Goal: Transaction & Acquisition: Purchase product/service

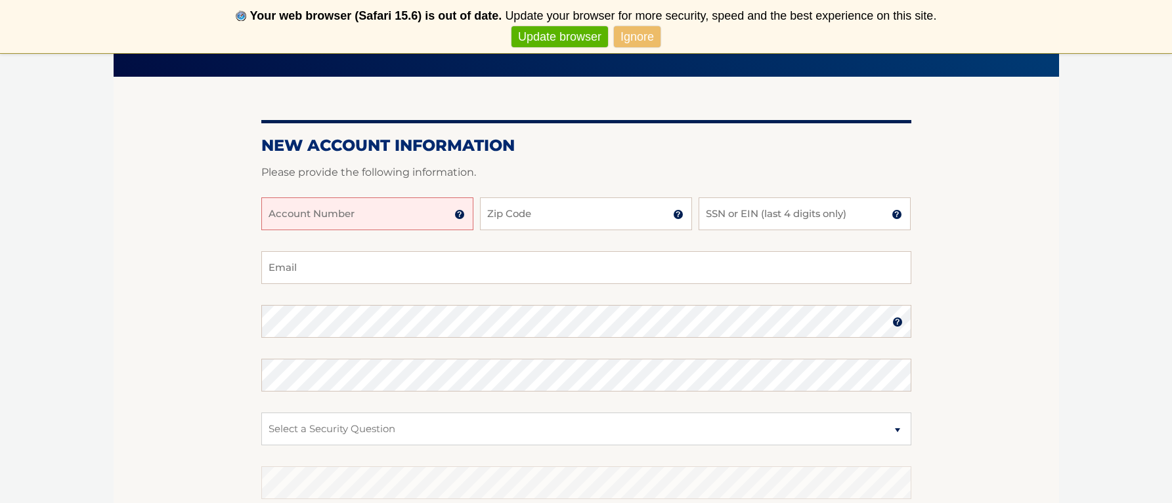
scroll to position [139, 0]
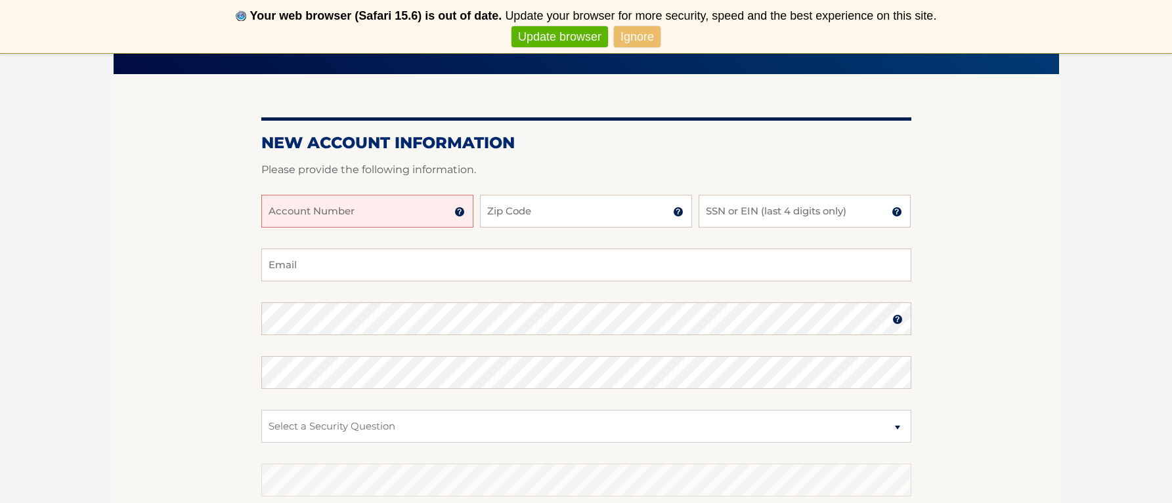
click at [320, 218] on input "Account Number" at bounding box center [367, 211] width 212 height 33
click at [289, 213] on input "44445597506" at bounding box center [367, 211] width 212 height 33
click at [329, 214] on input "4445597506" at bounding box center [367, 211] width 212 height 33
type input "44455975067"
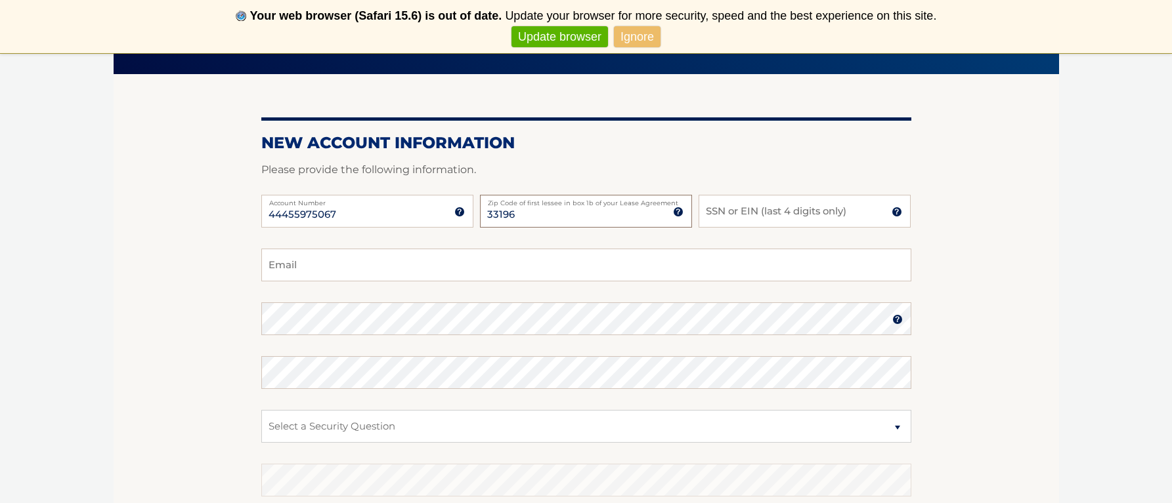
type input "33196"
type input "5"
type input "8374"
type input "littlevane10@aol.com"
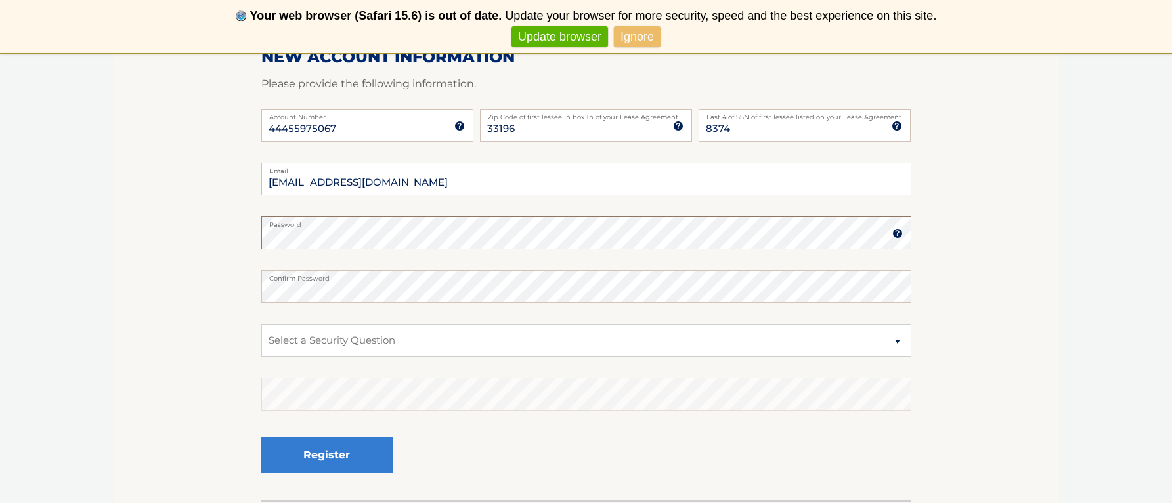
scroll to position [247, 0]
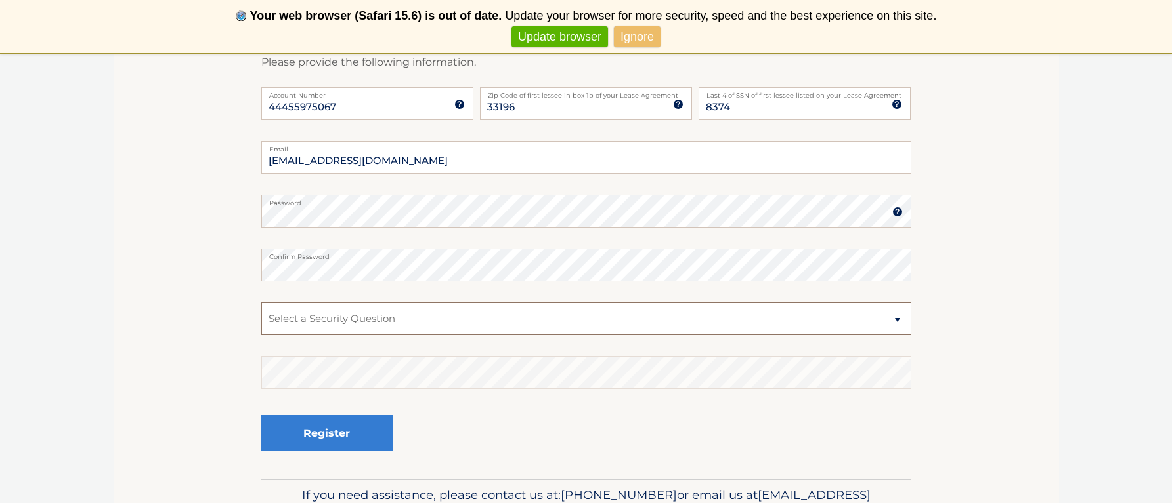
select select "3"
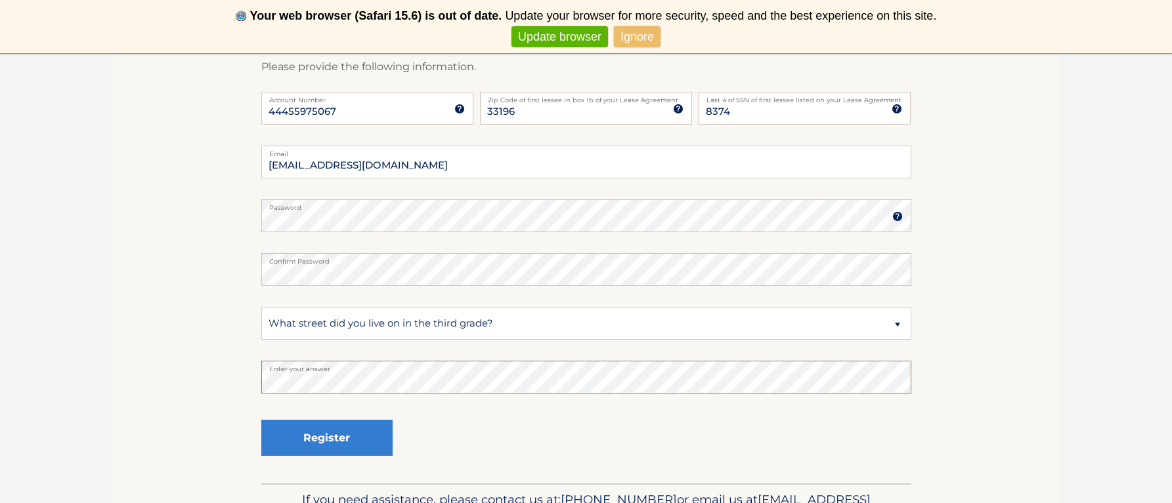
scroll to position [245, 0]
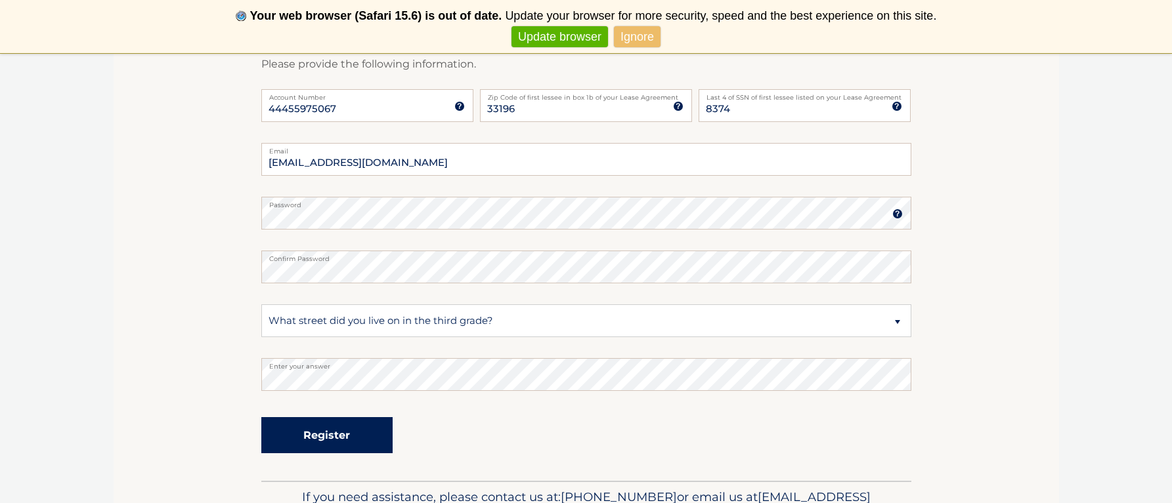
click at [354, 431] on button "Register" at bounding box center [326, 435] width 131 height 36
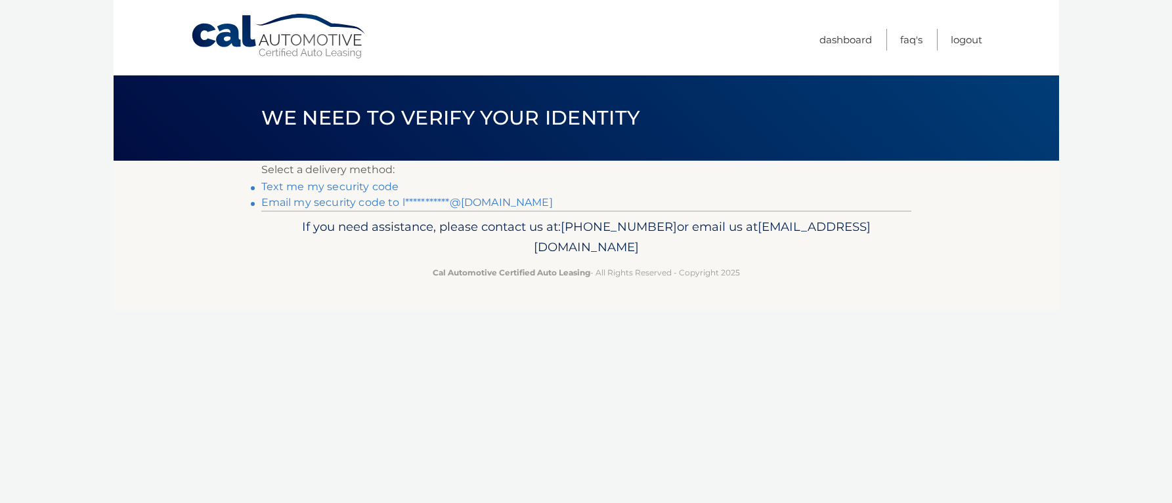
click at [385, 186] on link "Text me my security code" at bounding box center [330, 187] width 138 height 12
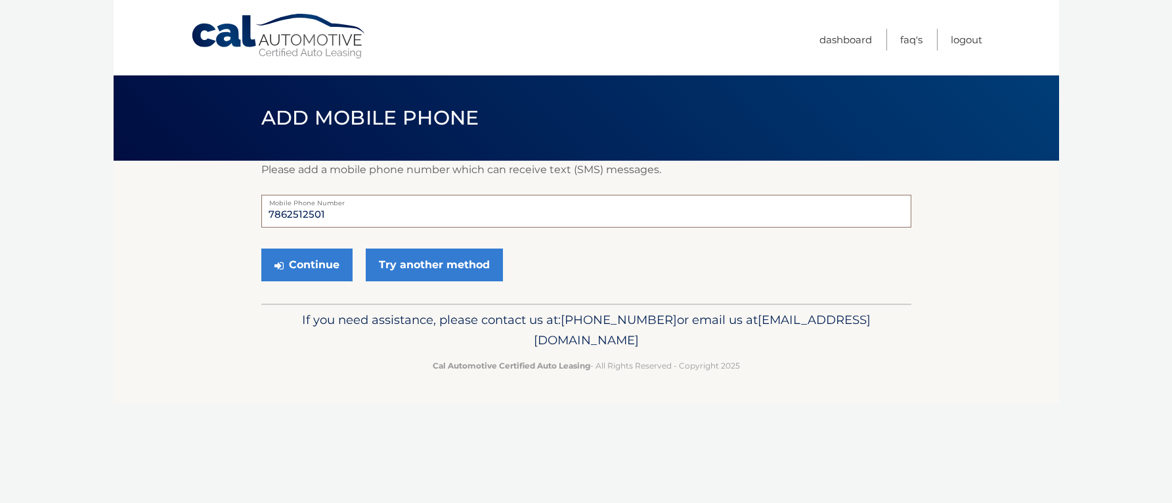
drag, startPoint x: 336, startPoint y: 215, endPoint x: 261, endPoint y: 214, distance: 74.8
click at [261, 214] on input "7862512501" at bounding box center [586, 211] width 650 height 33
type input "3055255026"
click at [305, 267] on button "Continue" at bounding box center [306, 265] width 91 height 33
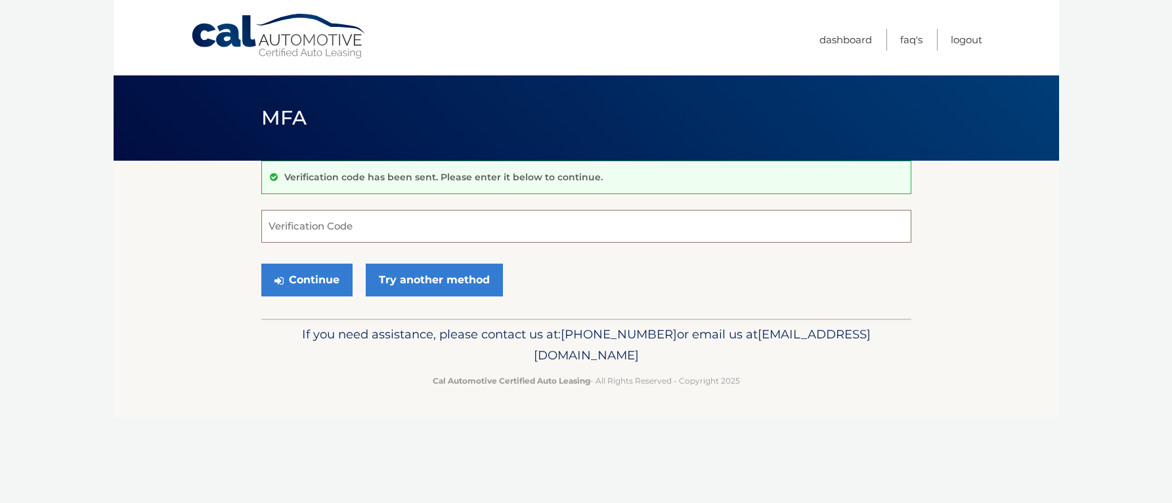
click at [352, 226] on input "Verification Code" at bounding box center [586, 226] width 650 height 33
type input "966410"
click at [305, 286] on button "Continue" at bounding box center [306, 280] width 91 height 33
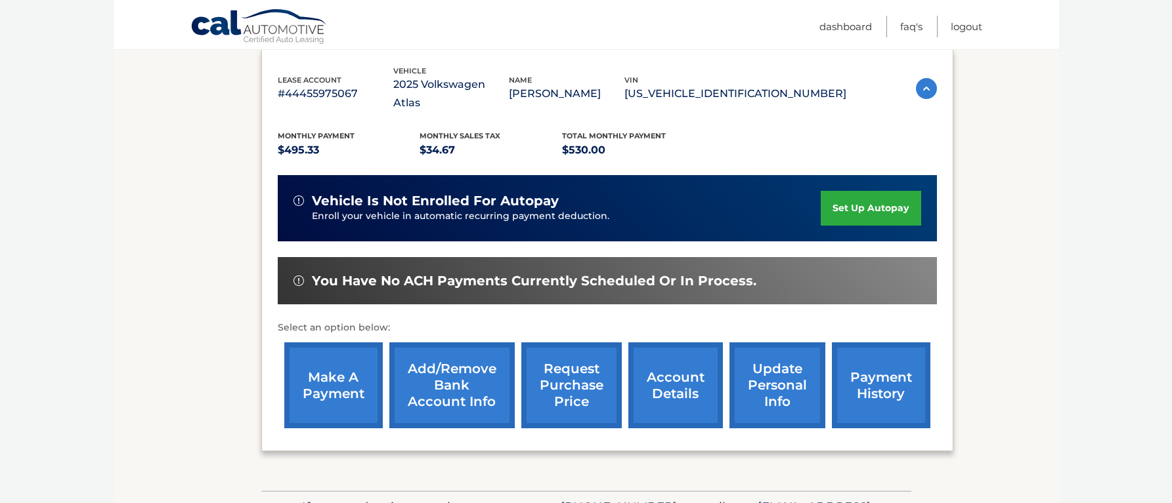
scroll to position [241, 0]
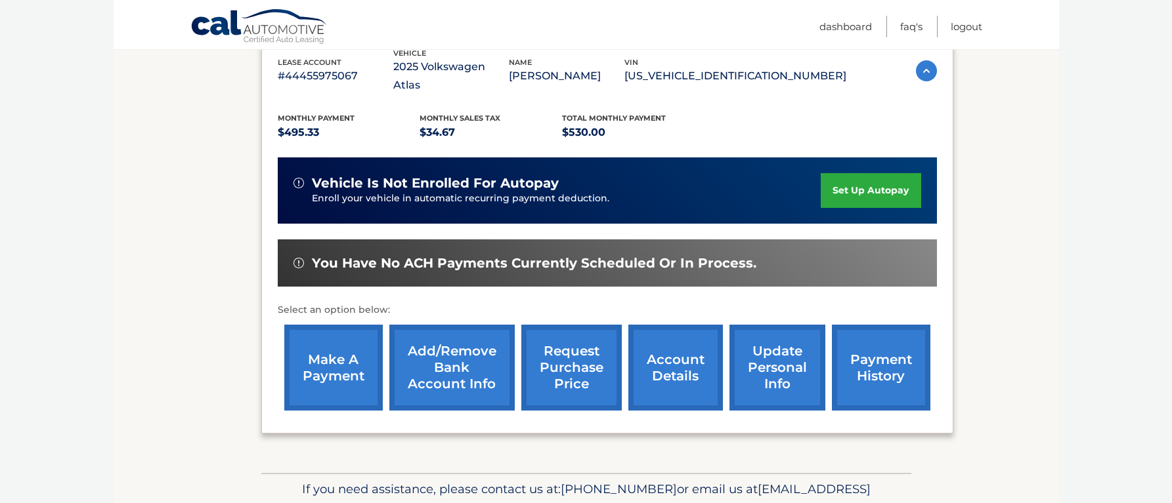
click at [339, 358] on link "make a payment" at bounding box center [333, 368] width 98 height 86
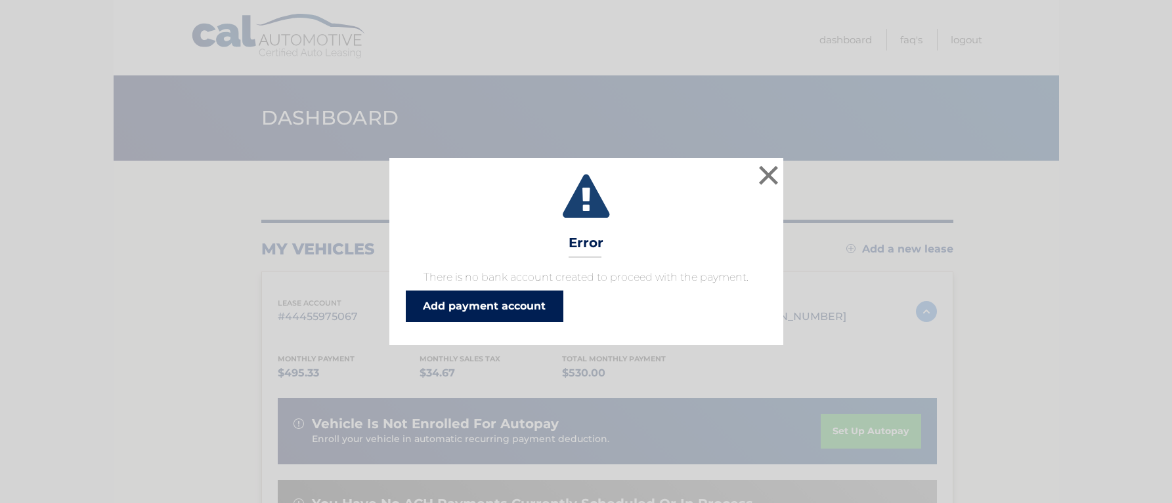
click at [441, 314] on link "Add payment account" at bounding box center [485, 307] width 158 height 32
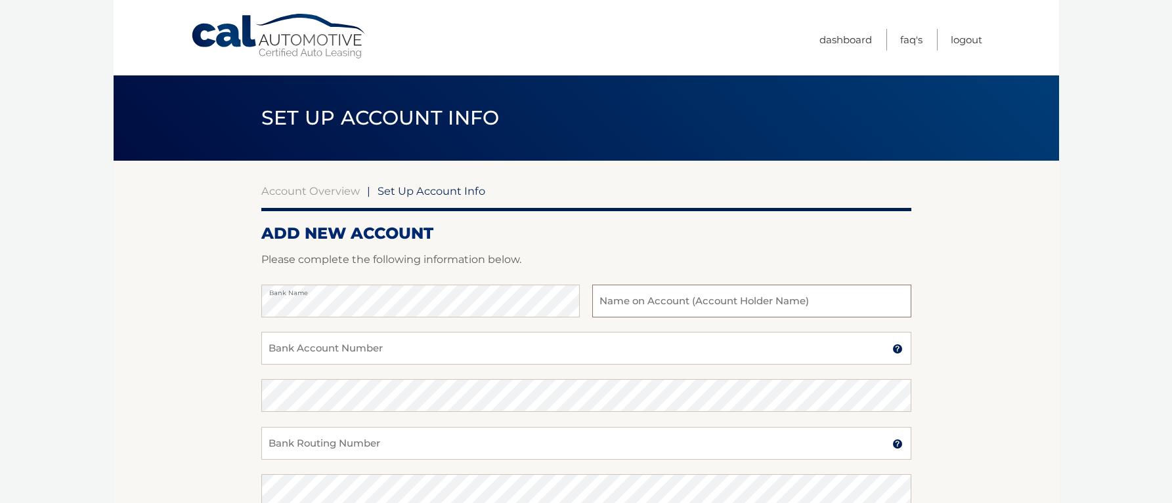
click at [610, 300] on input "text" at bounding box center [751, 301] width 318 height 33
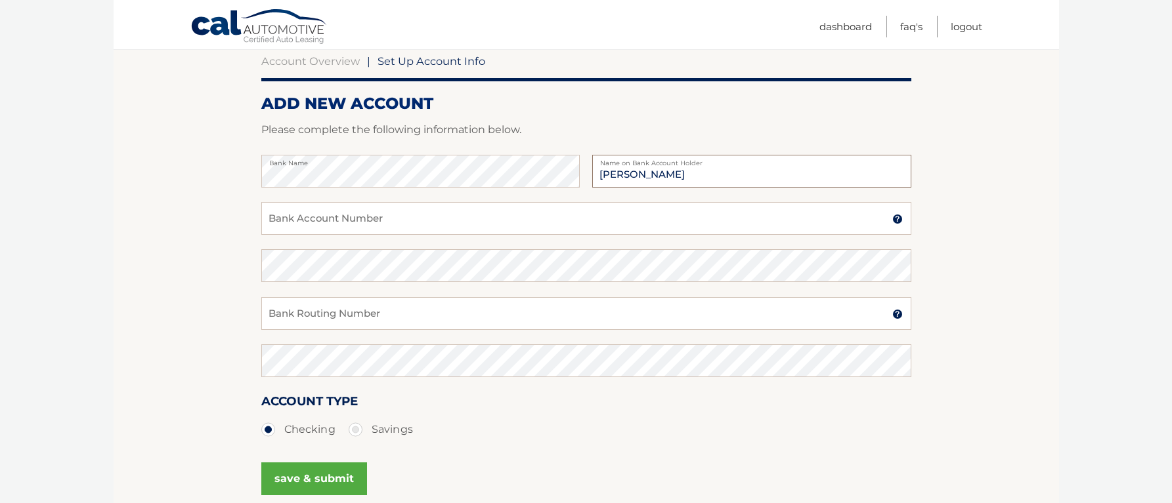
scroll to position [130, 0]
type input "Vanessa Alvarez"
click at [364, 222] on input "Bank Account Number" at bounding box center [586, 218] width 650 height 33
type input "275975909"
click at [379, 312] on input "Bank Routing Number" at bounding box center [586, 313] width 650 height 33
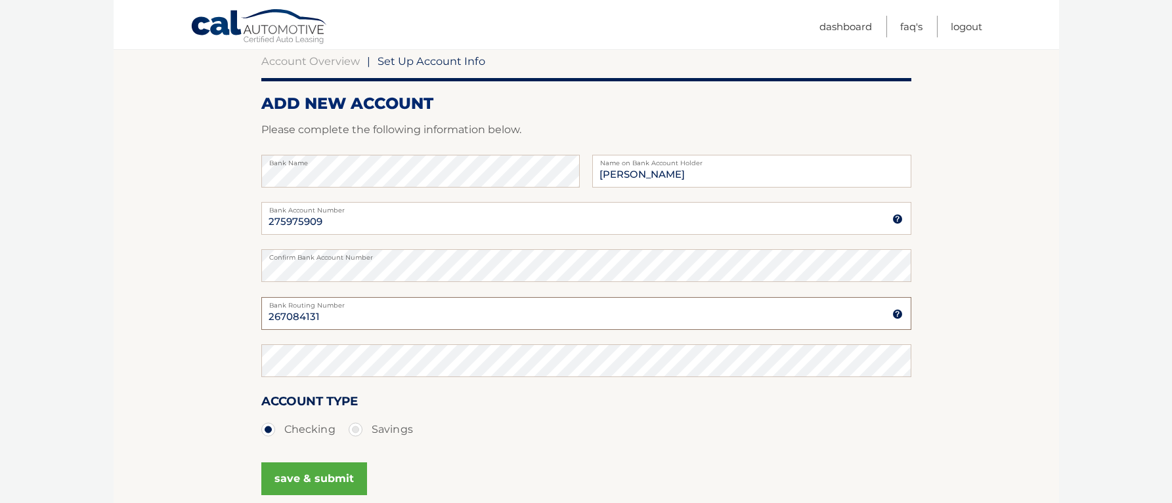
type input "267084131"
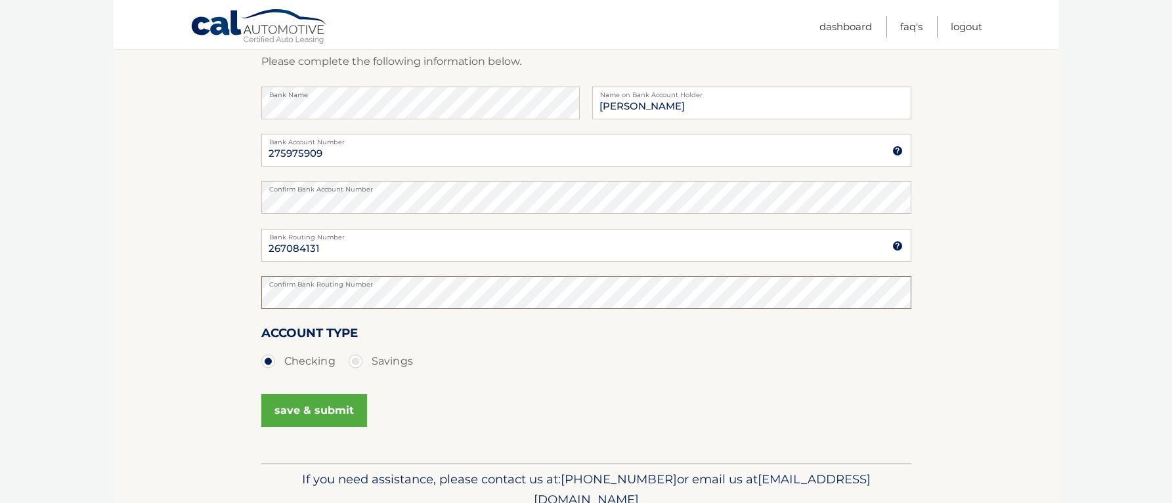
scroll to position [197, 1]
click at [300, 412] on button "save & submit" at bounding box center [314, 412] width 106 height 33
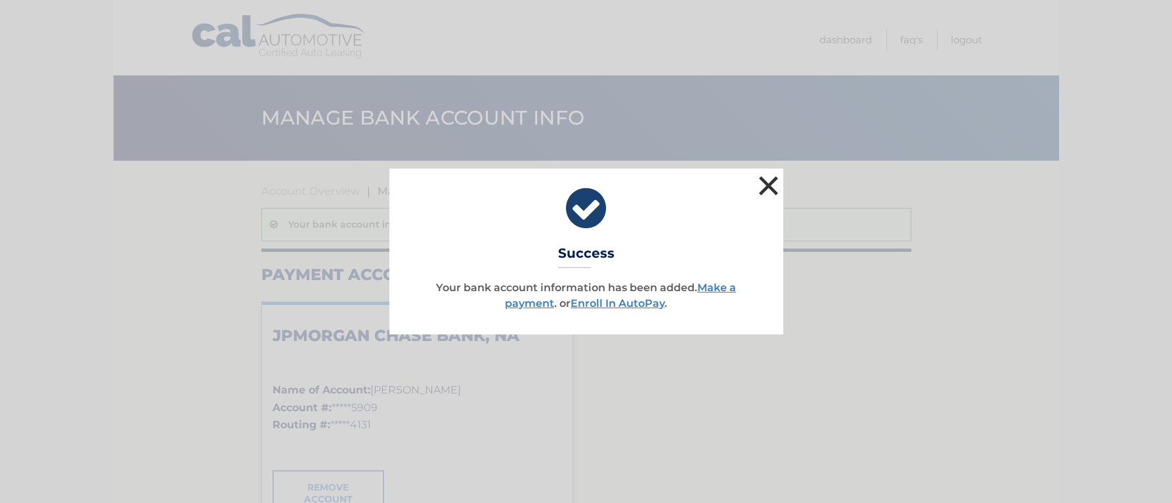
click at [769, 192] on button "×" at bounding box center [768, 186] width 26 height 26
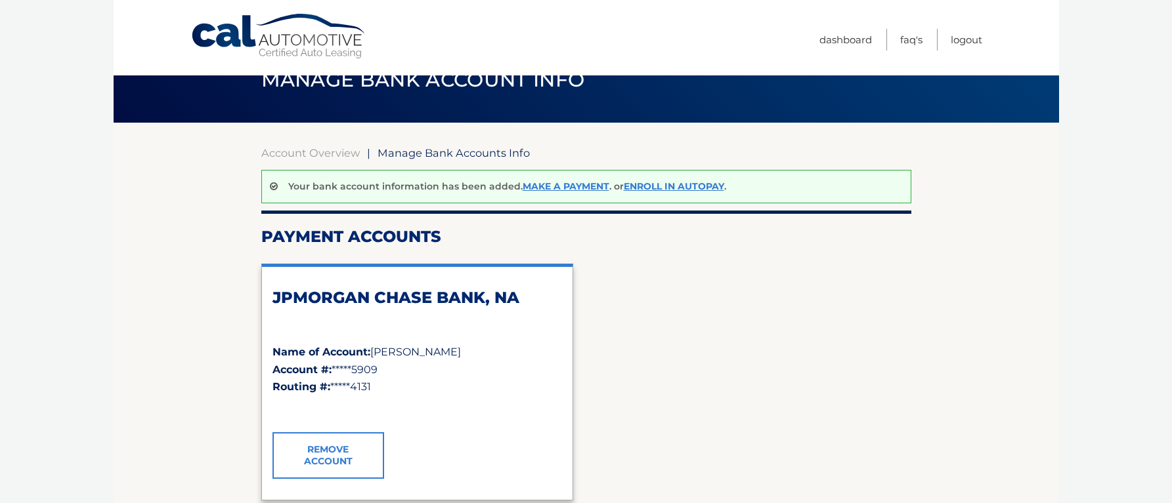
scroll to position [36, 0]
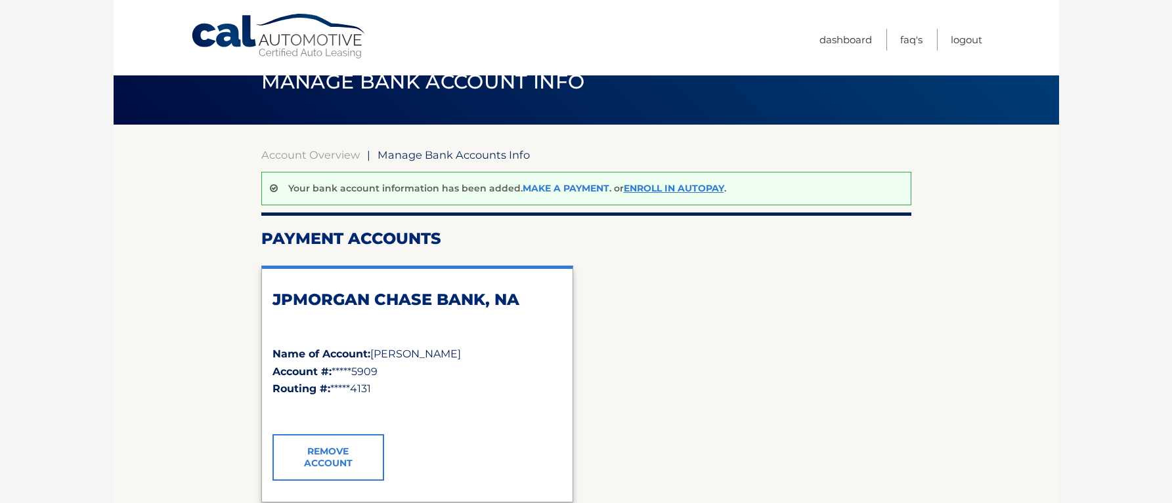
click at [574, 188] on link "Make a payment" at bounding box center [565, 188] width 87 height 12
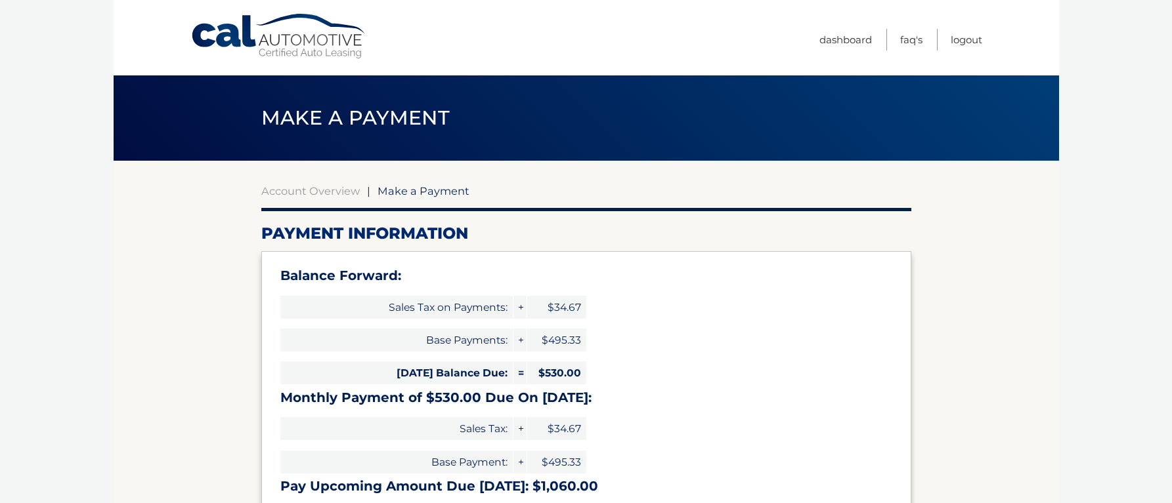
select select "MzFhNjEyNDgtNjFhYy00OGQwLWJiMjktYzFhMDE5NTVkMTQz"
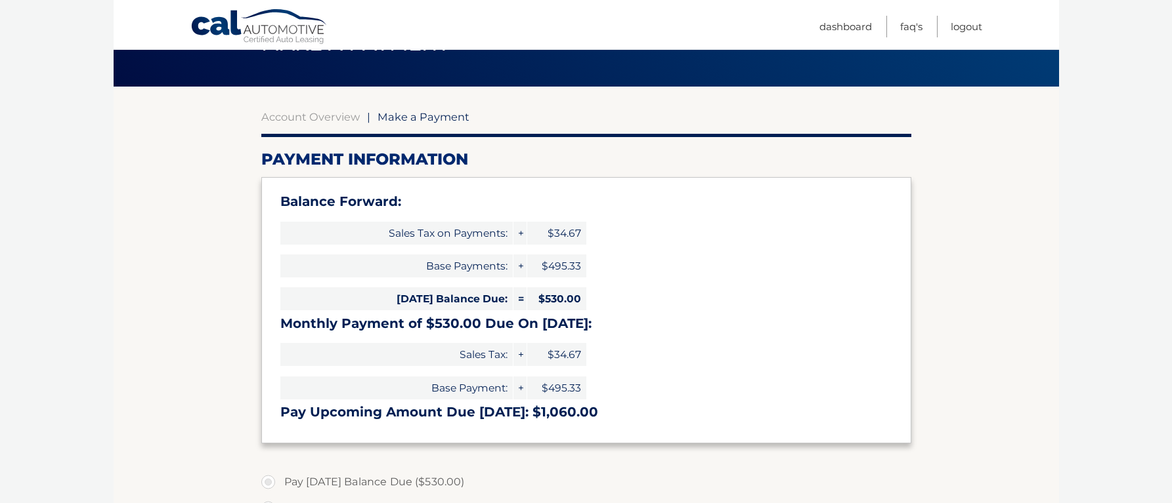
scroll to position [68, 0]
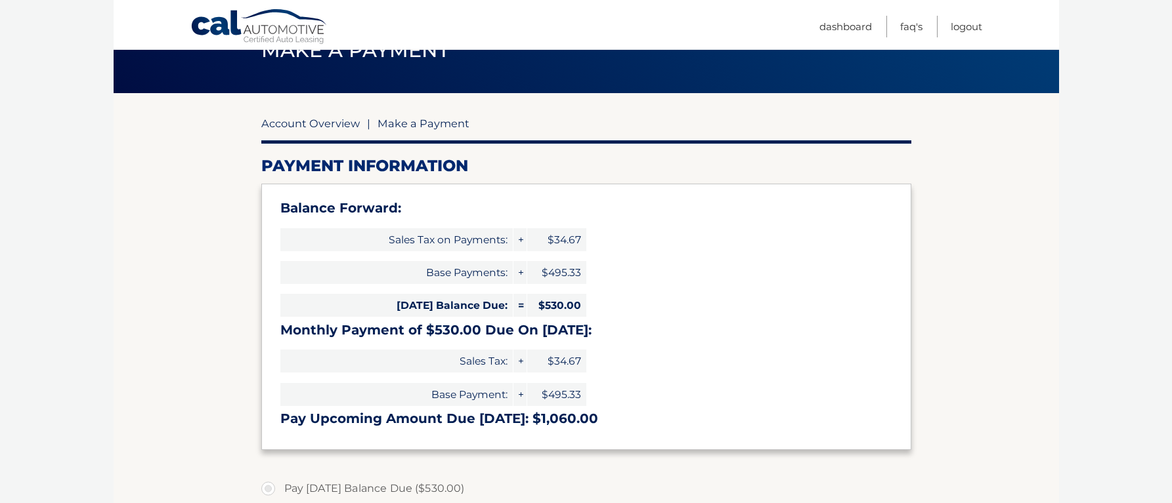
click at [330, 122] on link "Account Overview" at bounding box center [310, 123] width 98 height 13
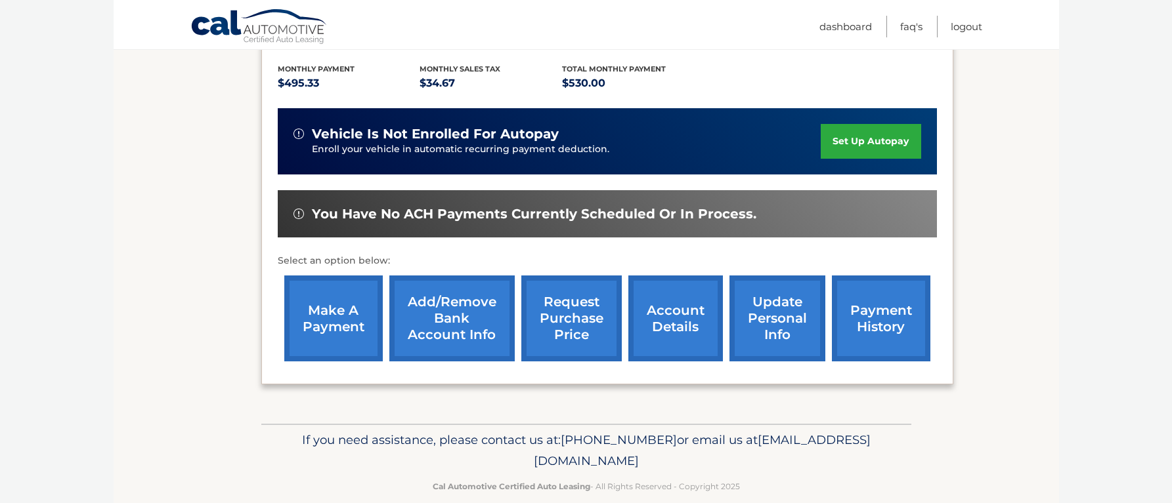
scroll to position [289, 0]
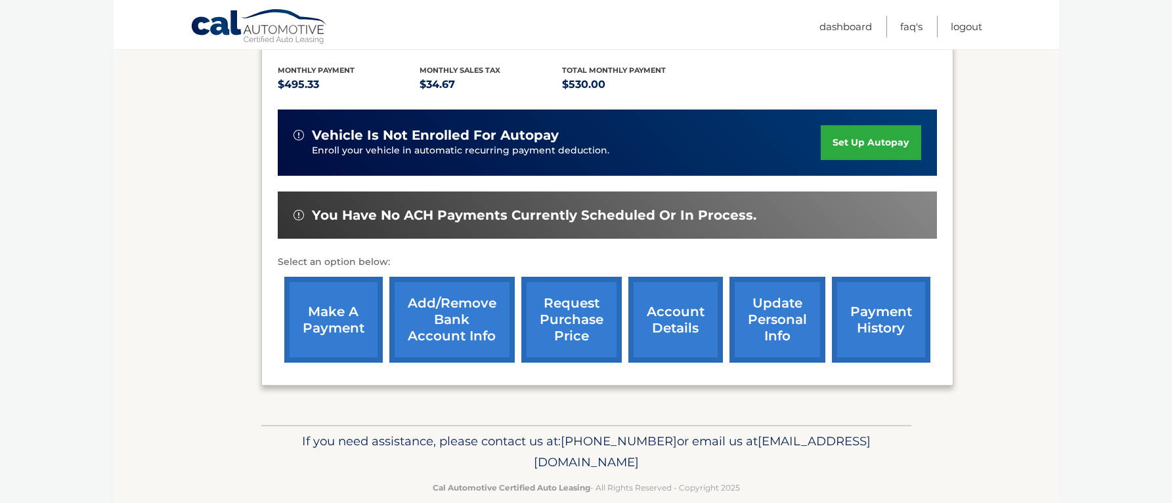
click at [666, 304] on link "account details" at bounding box center [675, 320] width 95 height 86
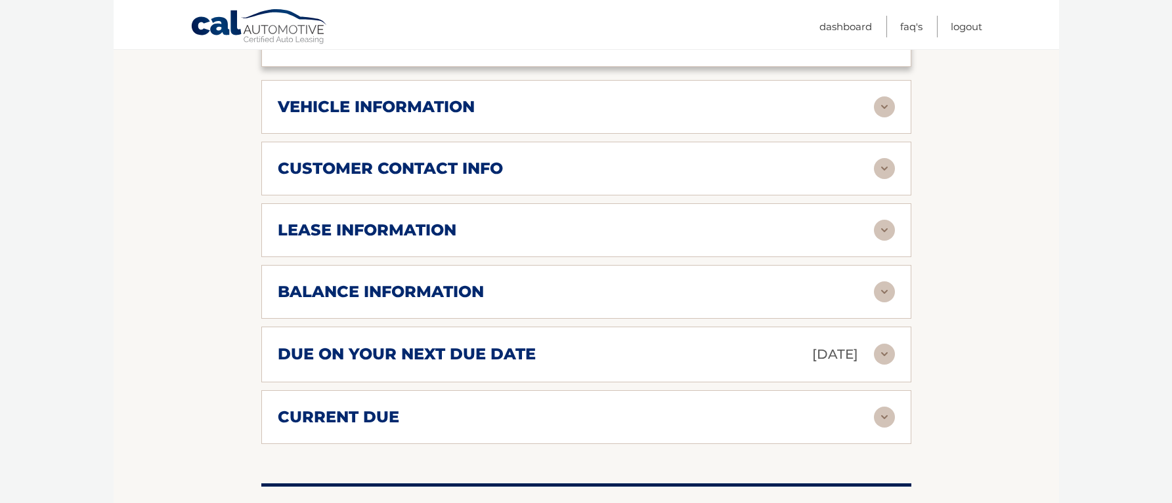
scroll to position [618, 0]
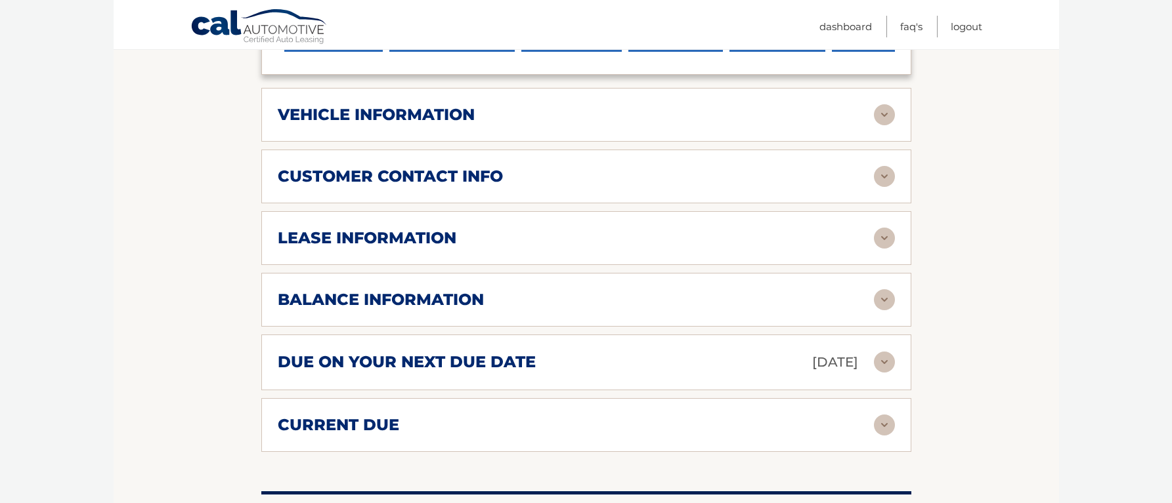
click at [887, 104] on img at bounding box center [884, 114] width 21 height 21
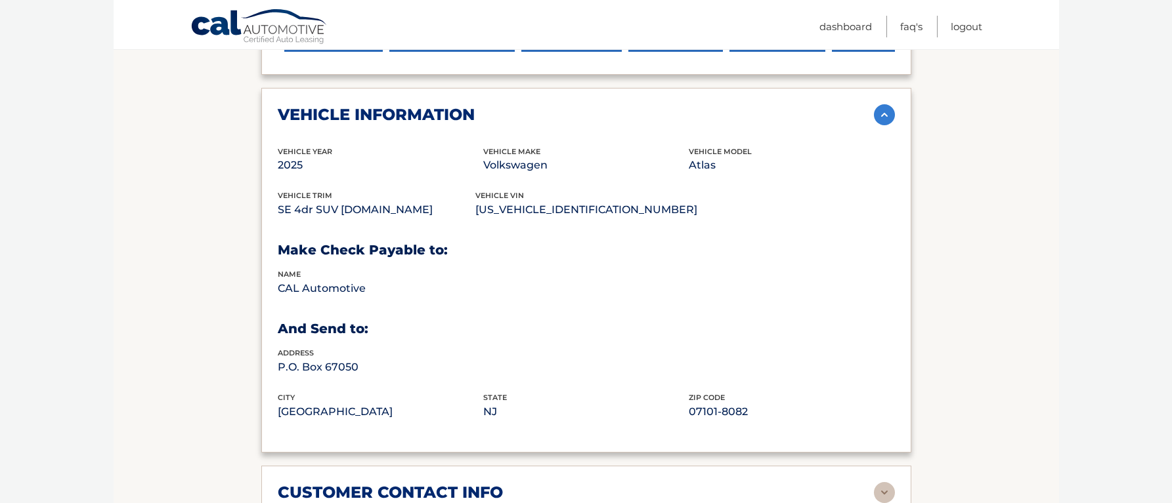
click at [887, 104] on img at bounding box center [884, 114] width 21 height 21
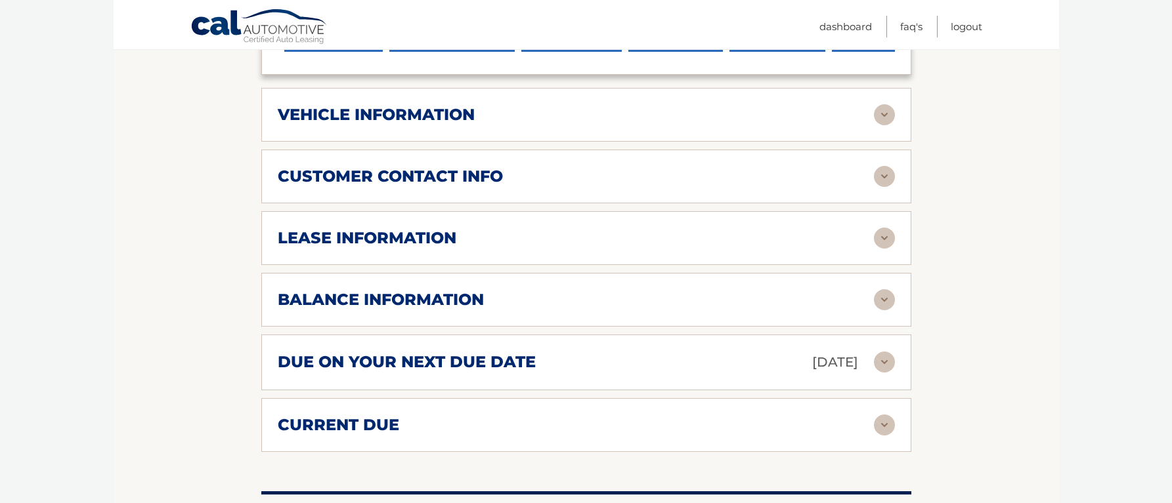
click at [882, 166] on img at bounding box center [884, 176] width 21 height 21
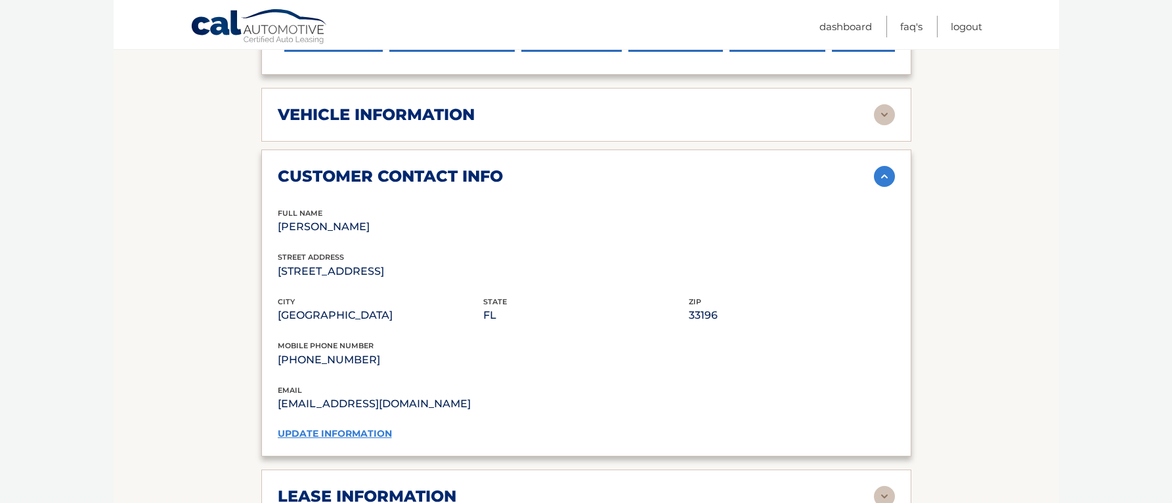
click at [882, 166] on img at bounding box center [884, 176] width 21 height 21
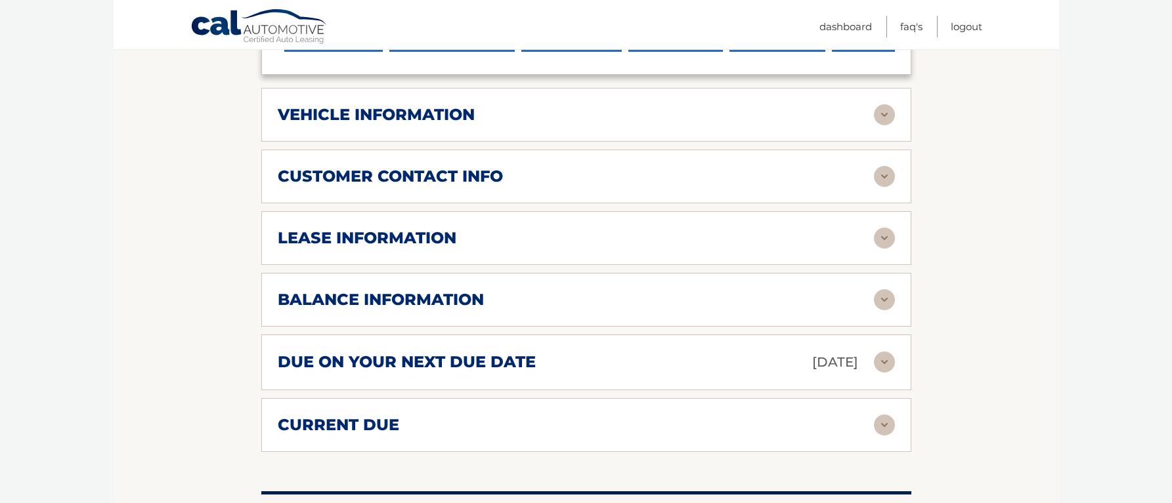
click at [891, 289] on img at bounding box center [884, 299] width 21 height 21
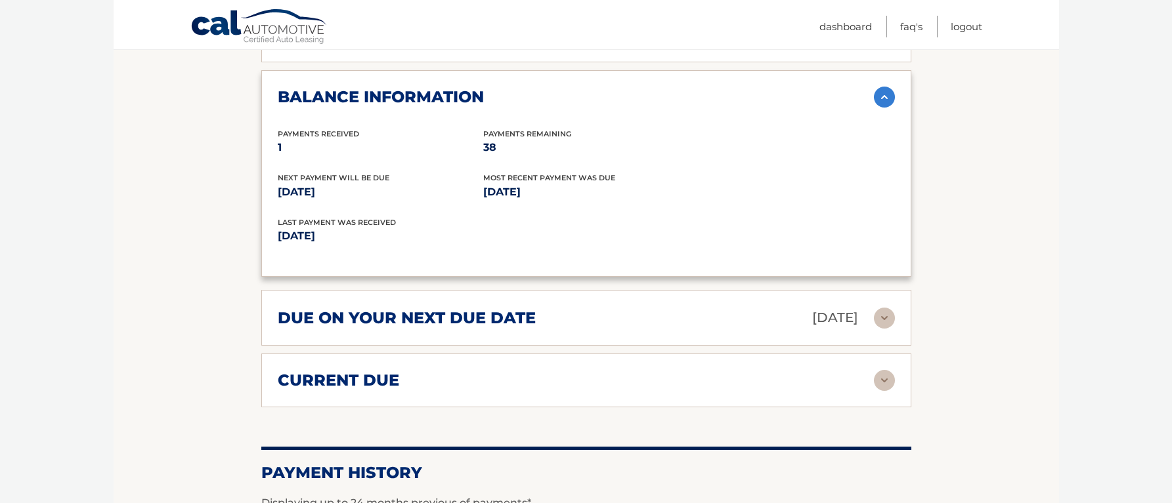
click at [884, 370] on img at bounding box center [884, 380] width 21 height 21
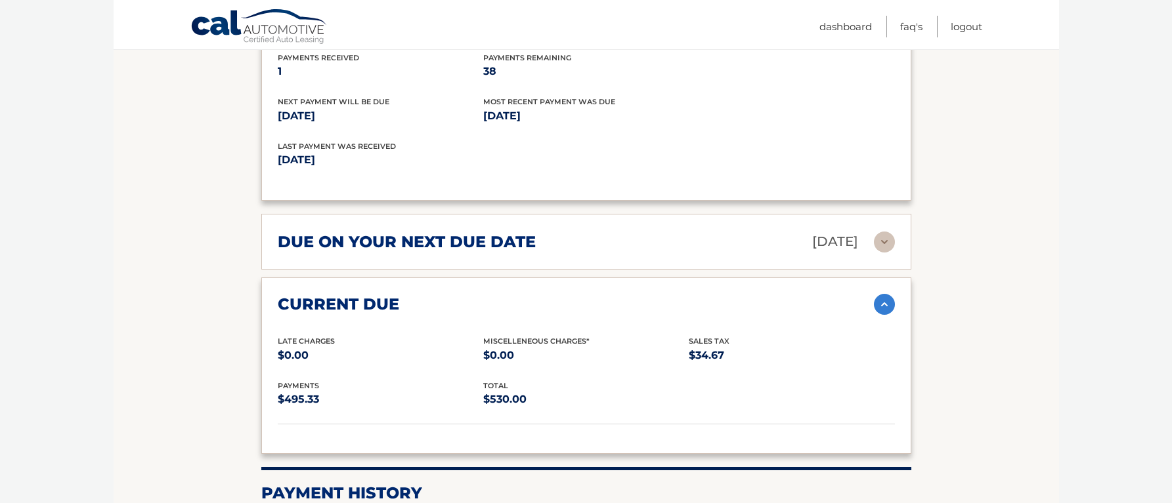
scroll to position [901, 0]
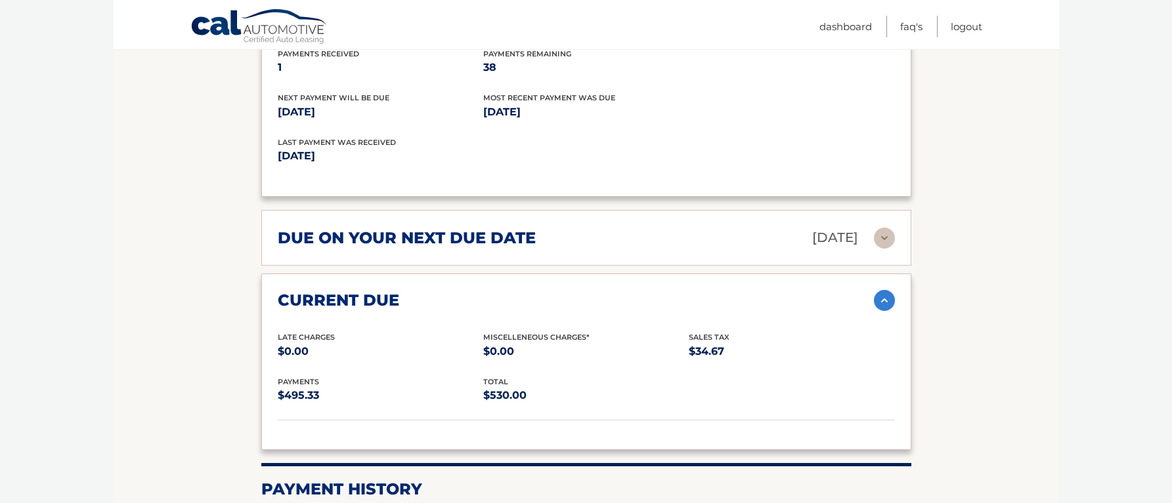
click at [885, 228] on img at bounding box center [884, 238] width 21 height 21
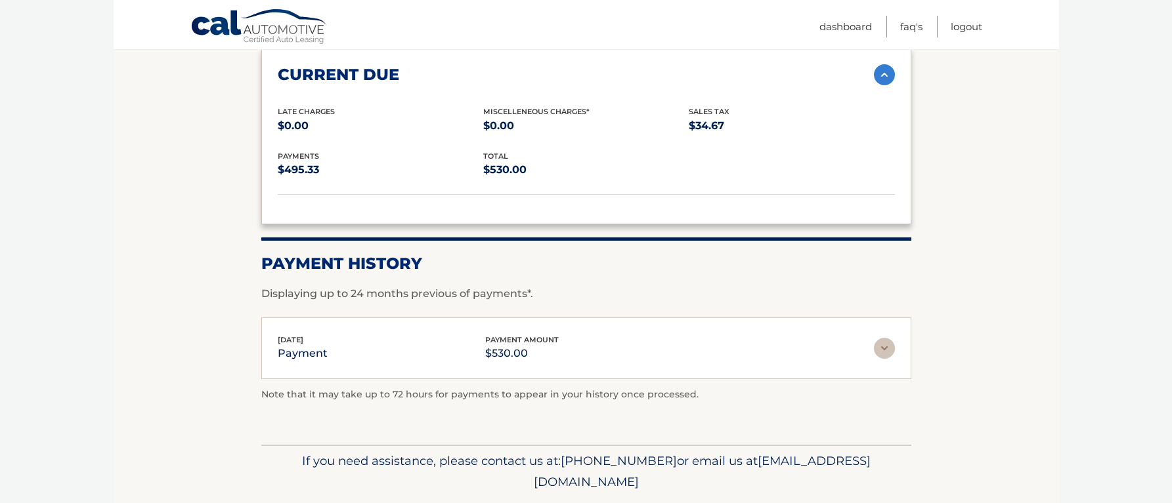
scroll to position [1255, 0]
click at [882, 337] on img at bounding box center [884, 347] width 21 height 21
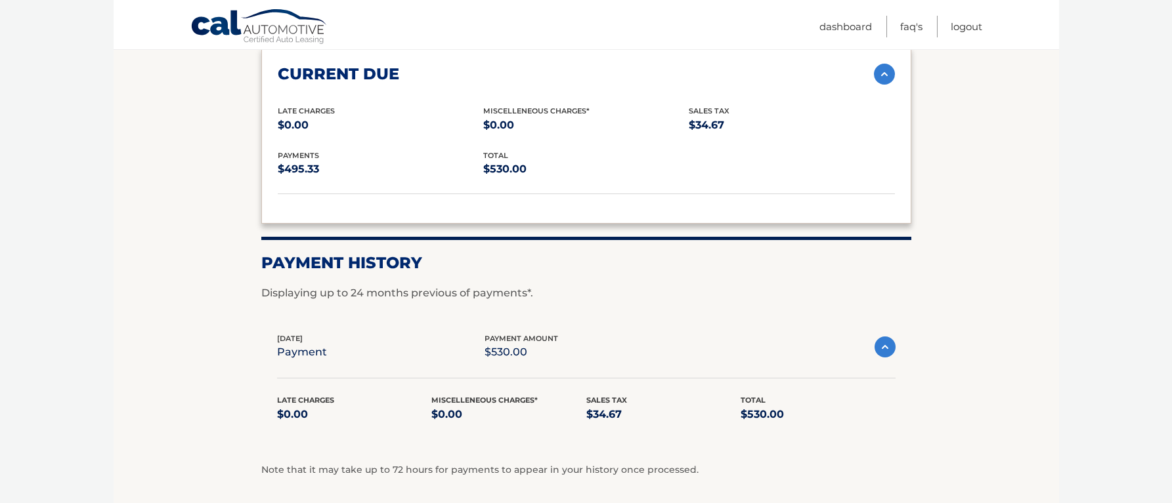
click at [882, 337] on img at bounding box center [884, 347] width 21 height 21
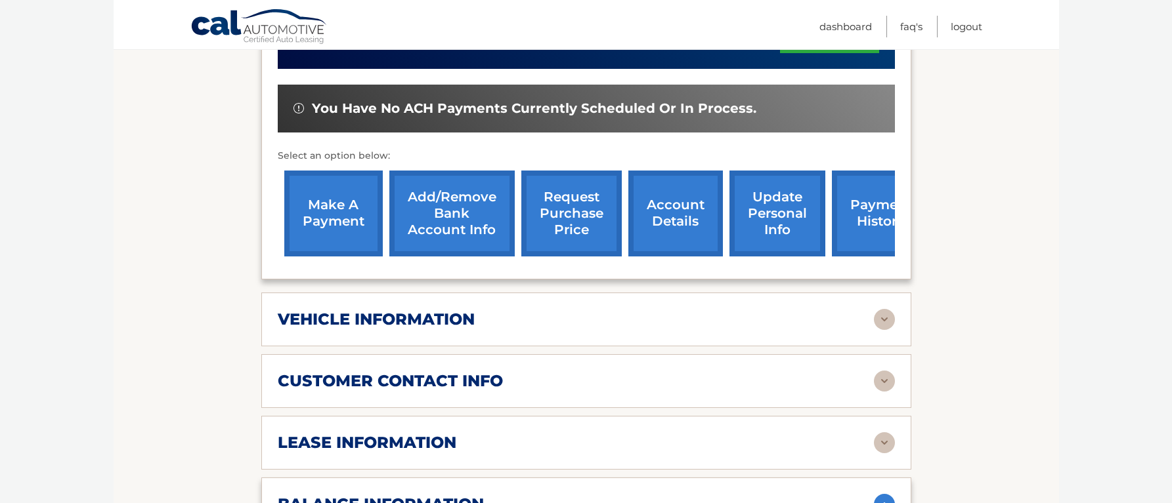
scroll to position [414, 0]
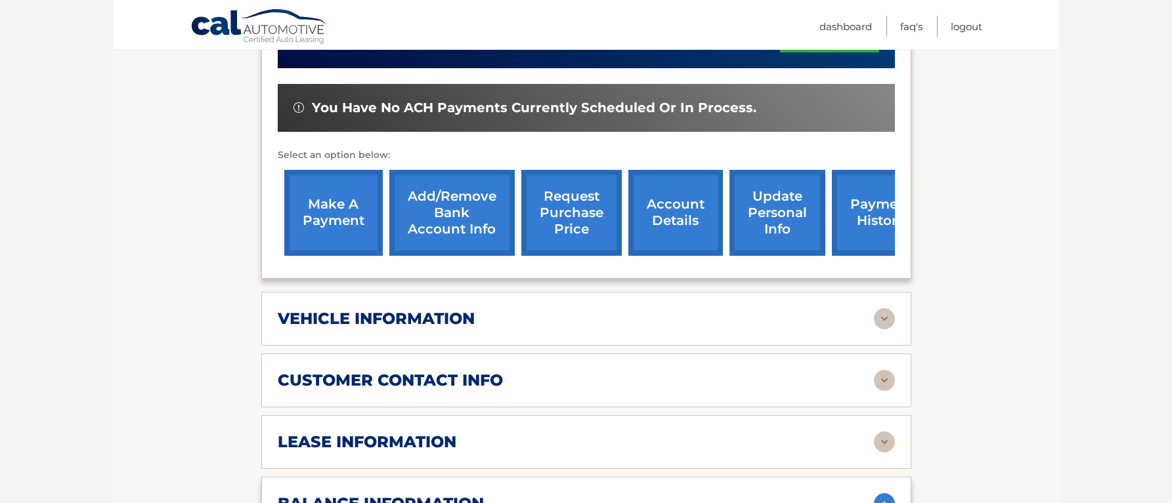
click at [876, 308] on img at bounding box center [884, 318] width 21 height 21
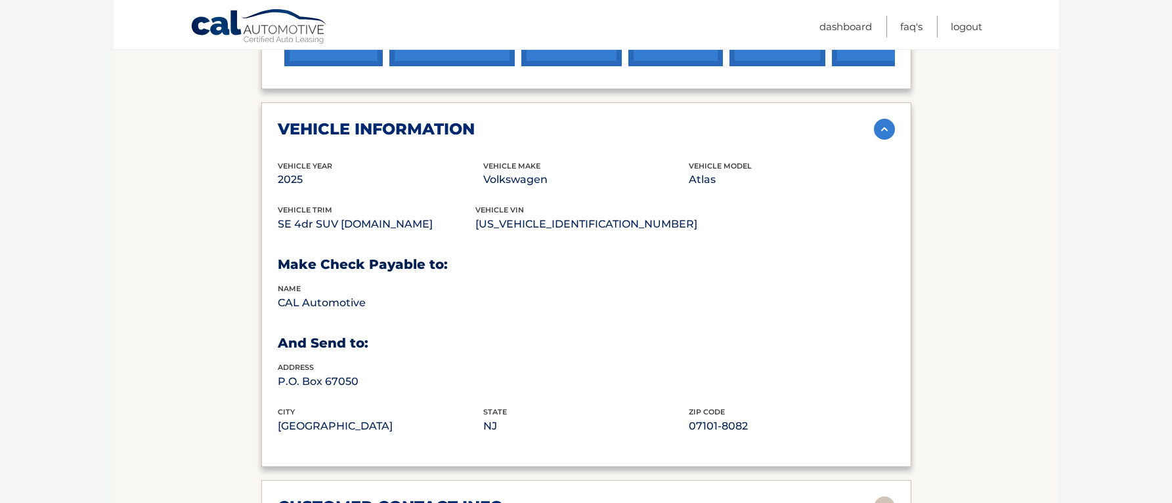
scroll to position [605, 0]
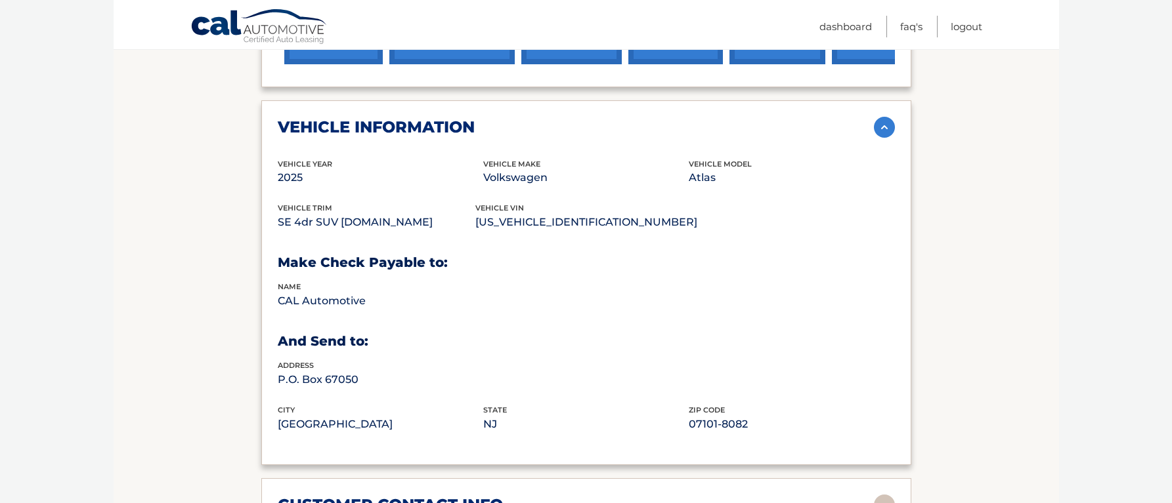
click at [880, 117] on img at bounding box center [884, 127] width 21 height 21
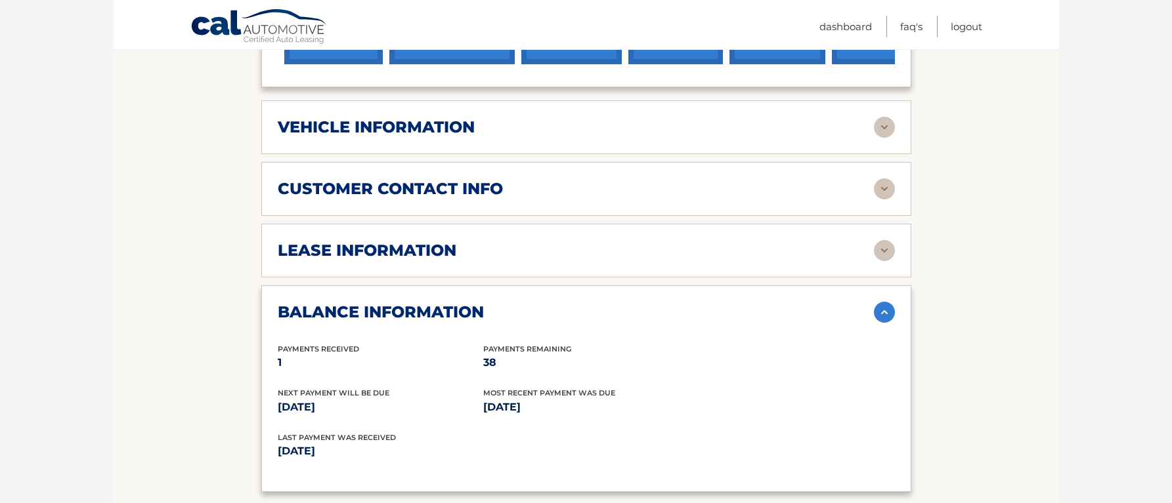
click at [881, 179] on img at bounding box center [884, 189] width 21 height 21
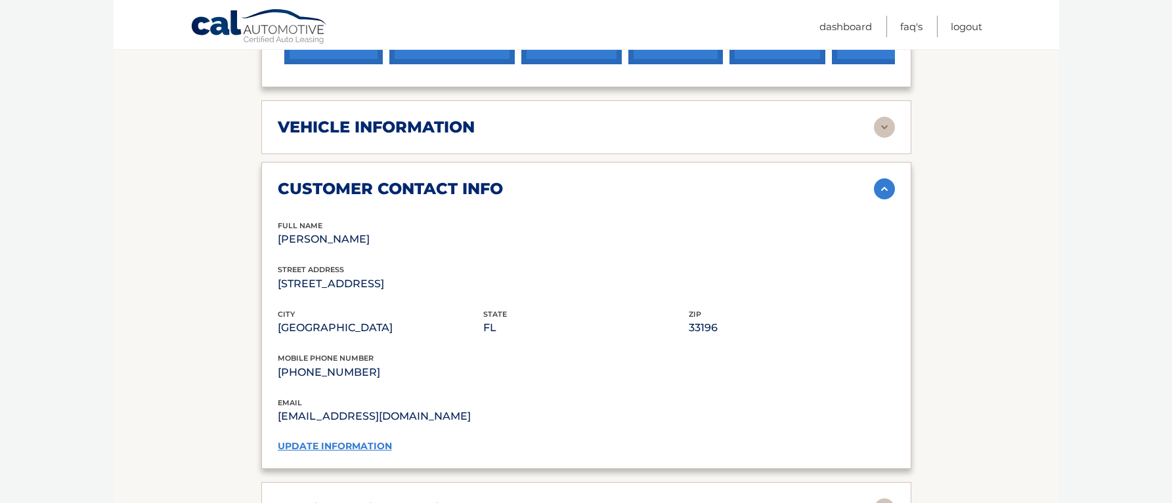
click at [881, 179] on img at bounding box center [884, 189] width 21 height 21
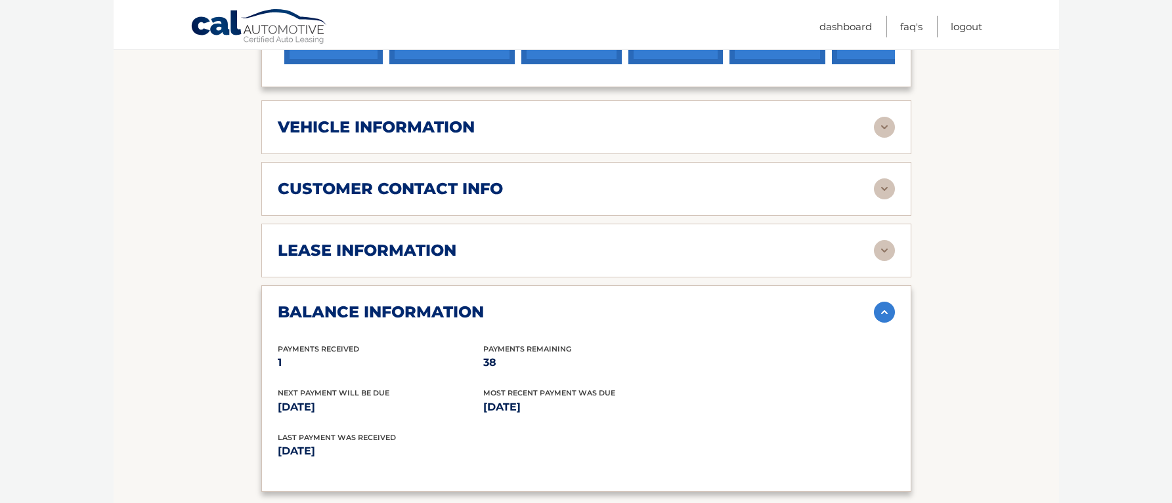
click at [884, 240] on img at bounding box center [884, 250] width 21 height 21
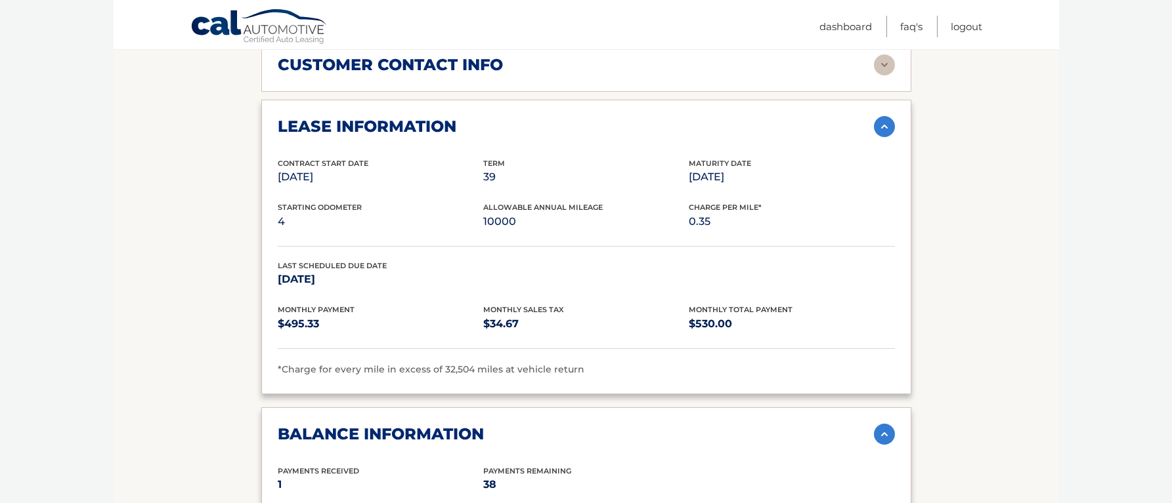
scroll to position [725, 0]
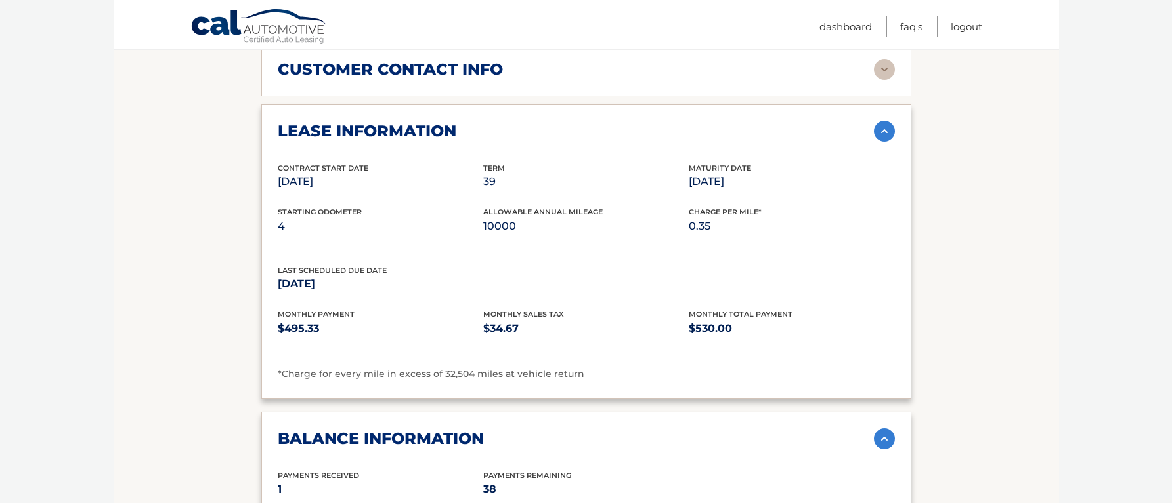
click at [883, 121] on img at bounding box center [884, 131] width 21 height 21
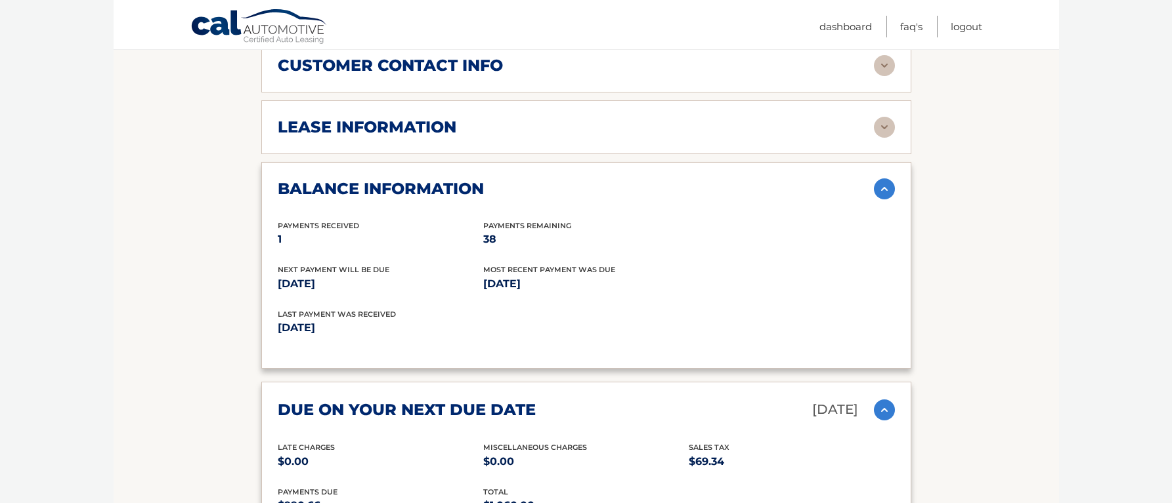
scroll to position [733, 0]
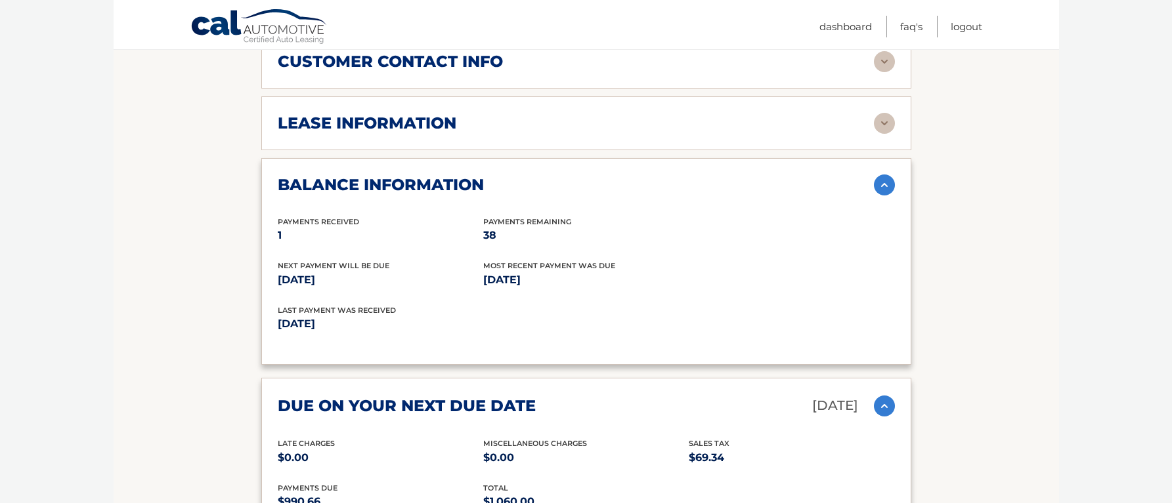
click at [887, 175] on img at bounding box center [884, 185] width 21 height 21
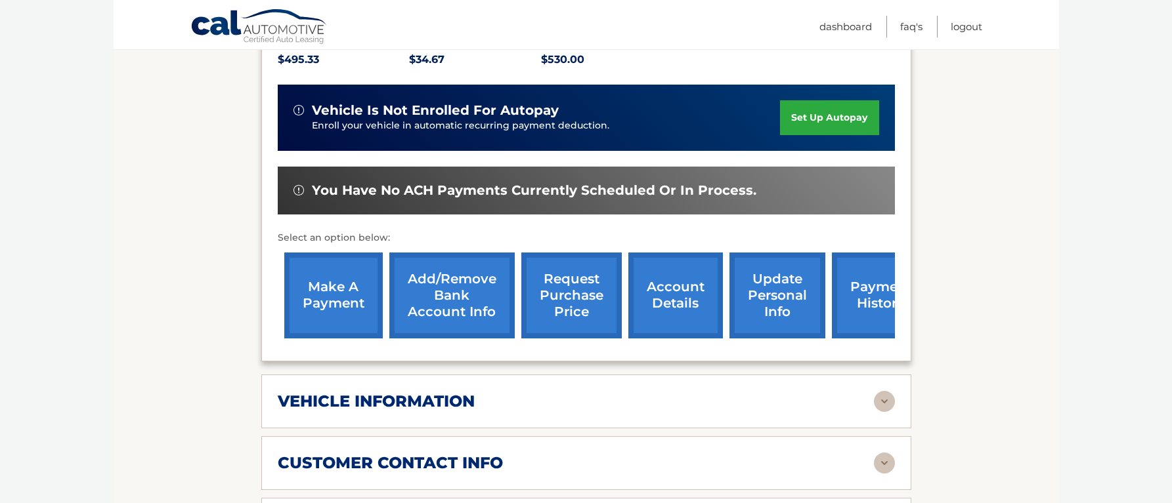
scroll to position [333, 0]
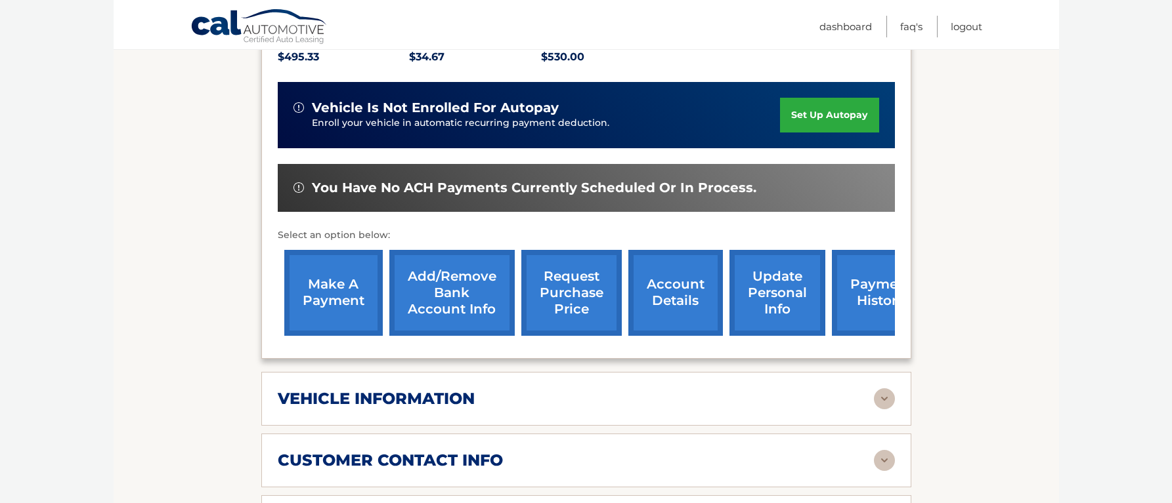
click at [342, 268] on link "make a payment" at bounding box center [333, 293] width 98 height 86
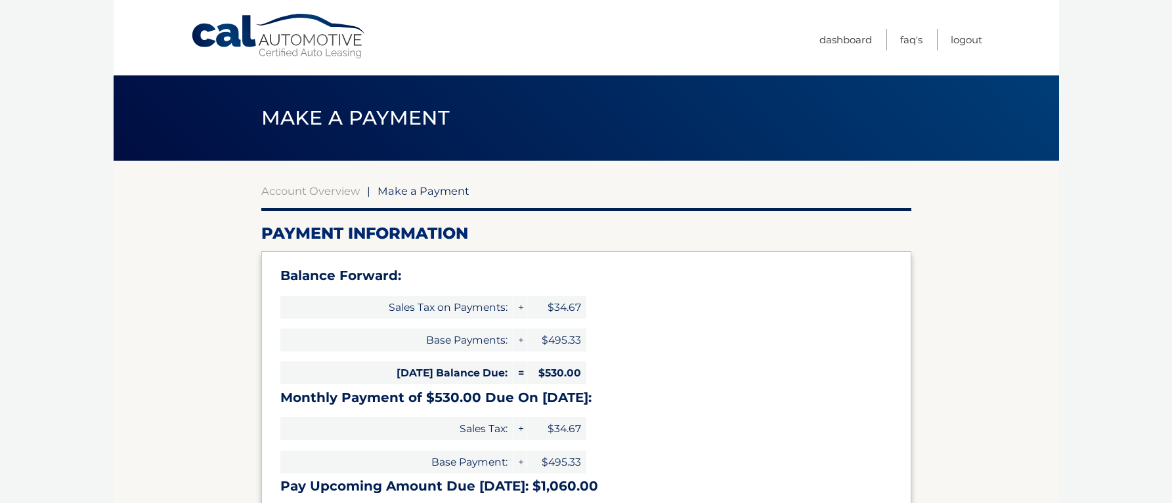
select select "MzFhNjEyNDgtNjFhYy00OGQwLWJiMjktYzFhMDE5NTVkMTQz"
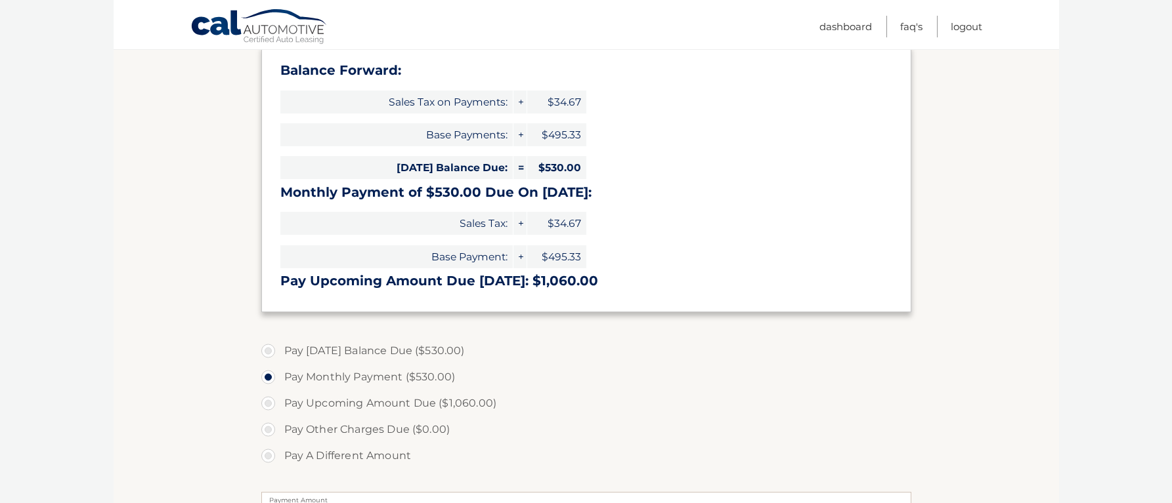
scroll to position [206, 0]
click at [268, 346] on label "Pay Today's Balance Due ($530.00)" at bounding box center [586, 350] width 650 height 26
click at [268, 346] on input "Pay Today's Balance Due ($530.00)" at bounding box center [272, 347] width 13 height 21
radio input "true"
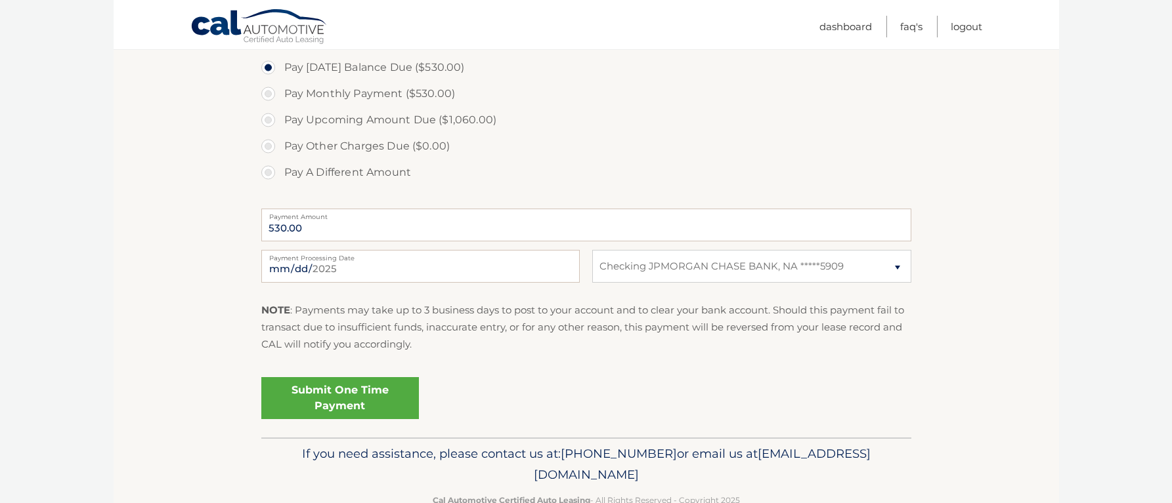
scroll to position [496, 0]
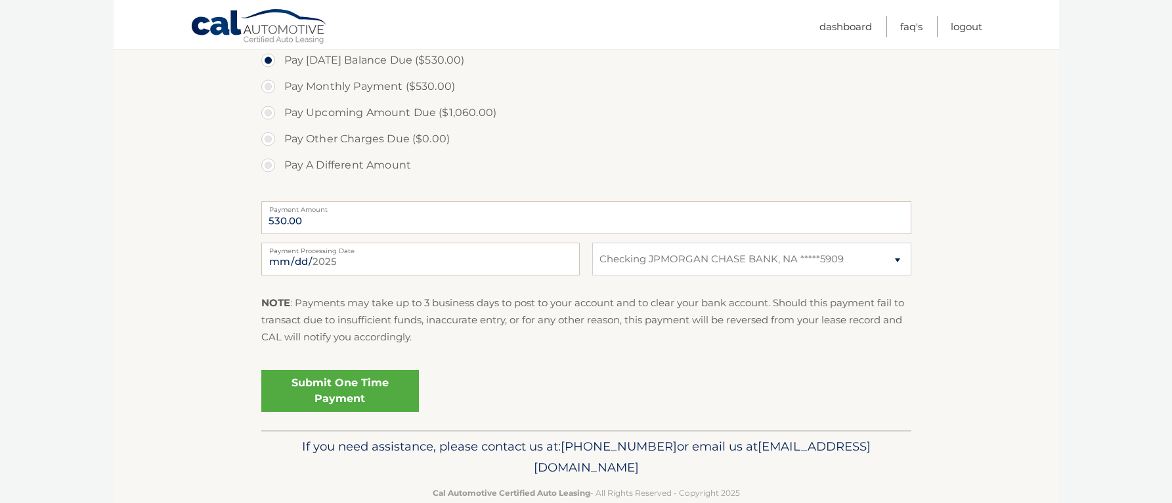
click at [373, 391] on link "Submit One Time Payment" at bounding box center [340, 391] width 158 height 42
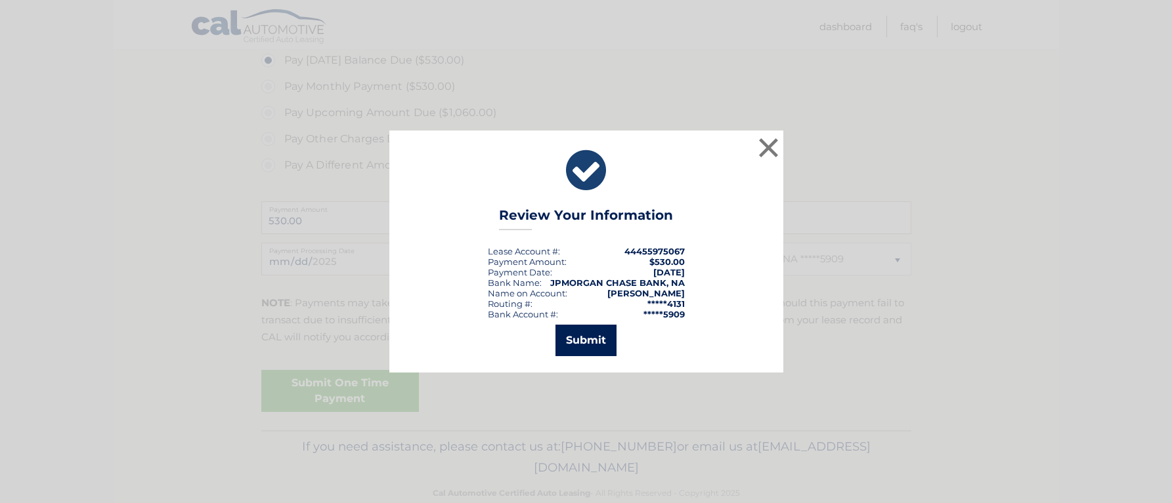
click at [587, 344] on button "Submit" at bounding box center [585, 341] width 61 height 32
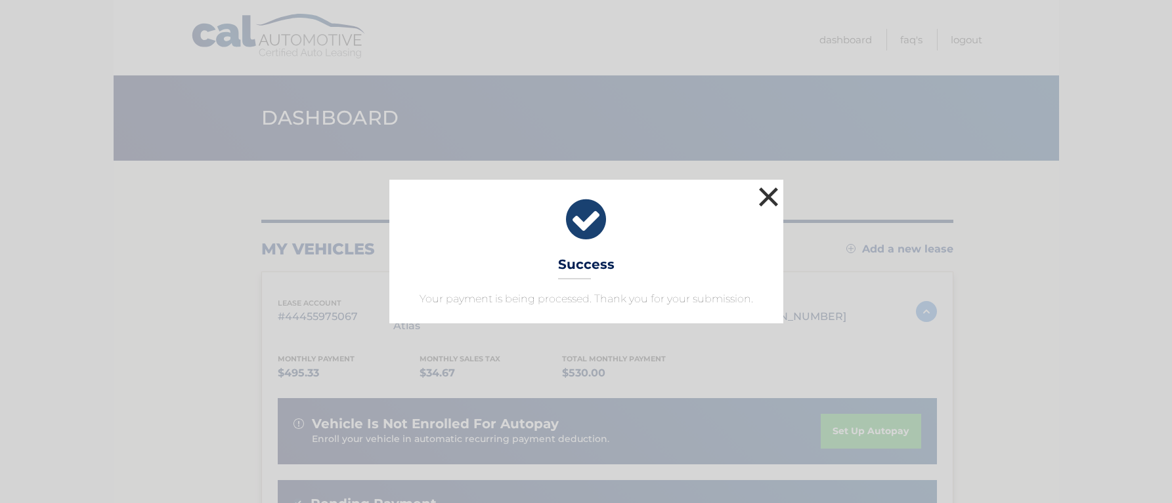
click at [768, 192] on button "×" at bounding box center [768, 197] width 26 height 26
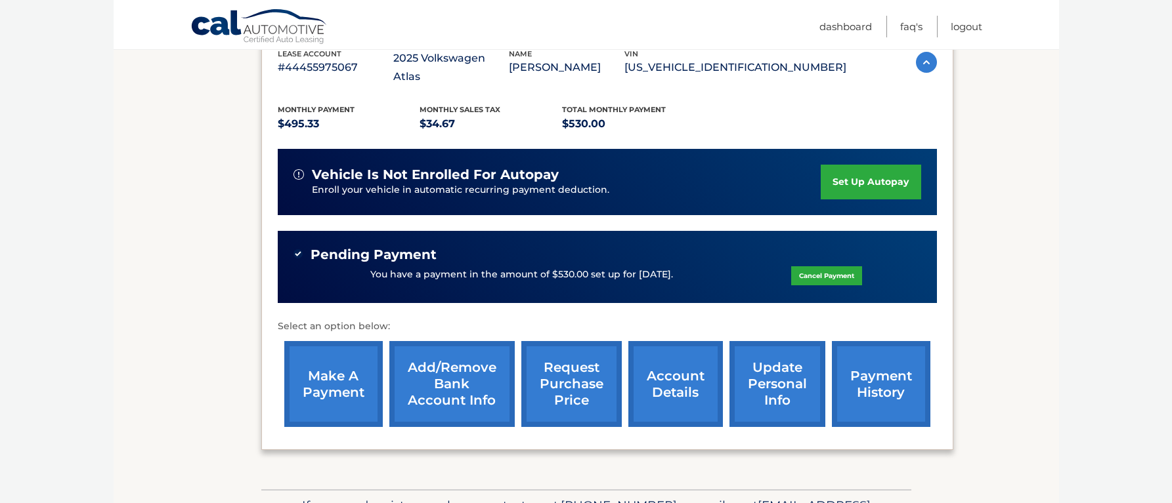
scroll to position [247, 0]
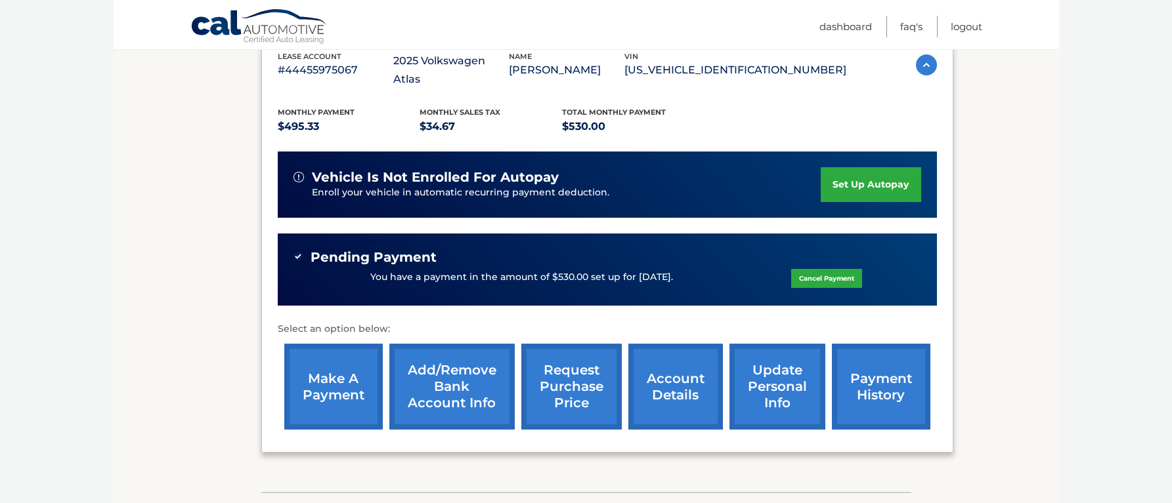
click at [883, 383] on link "payment history" at bounding box center [881, 387] width 98 height 86
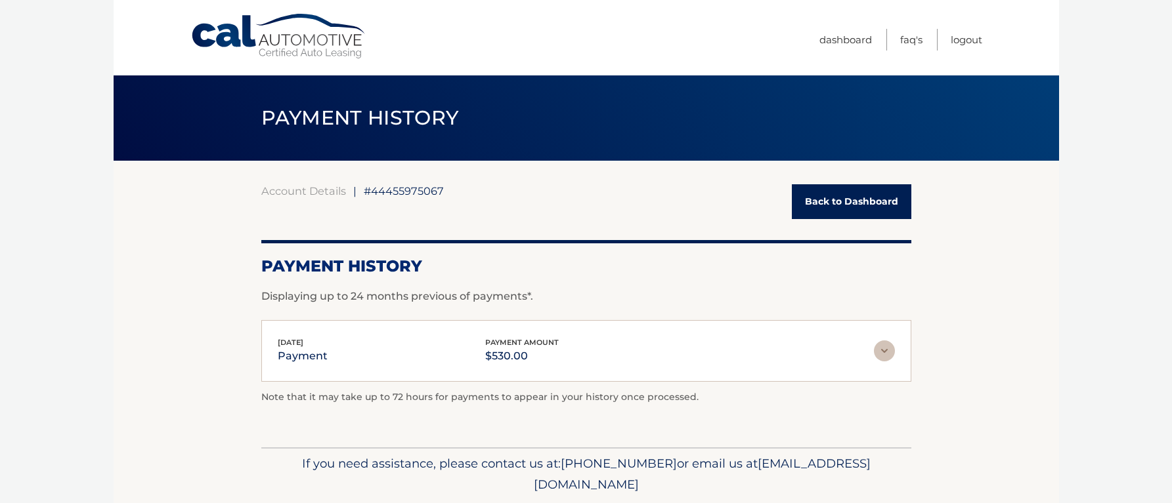
click at [880, 350] on img at bounding box center [884, 351] width 21 height 21
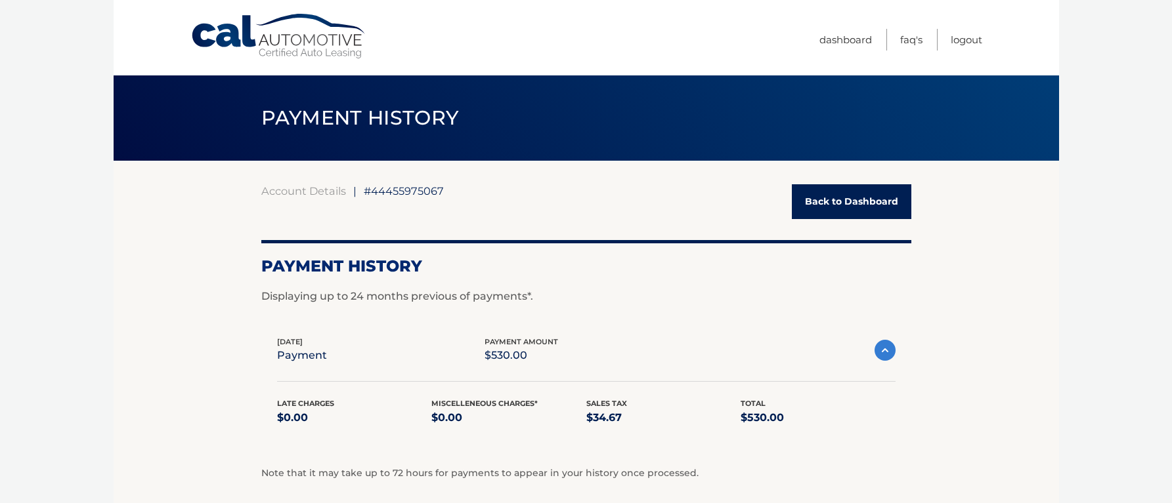
click at [883, 350] on img at bounding box center [884, 350] width 21 height 21
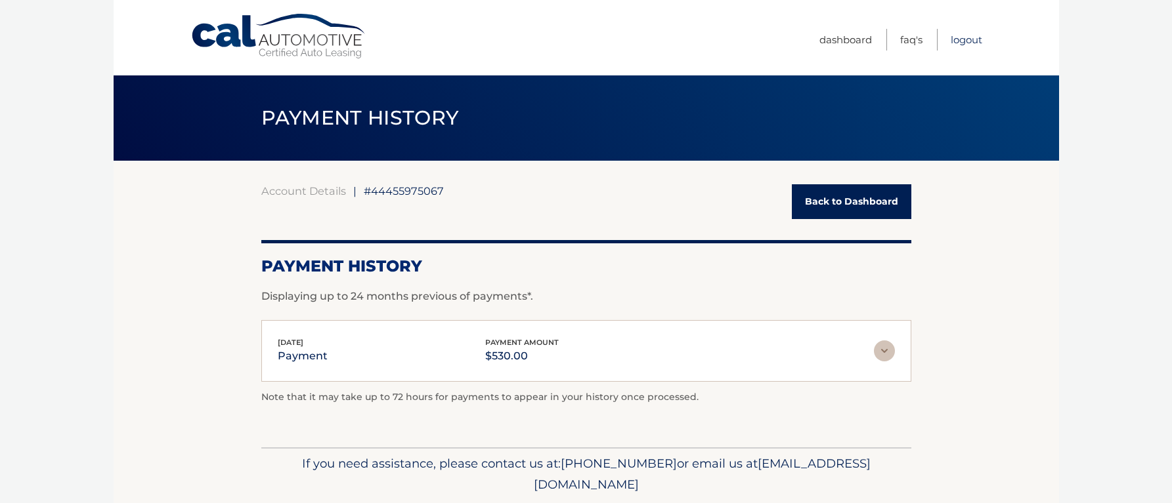
click at [965, 39] on link "Logout" at bounding box center [966, 40] width 32 height 22
